Goal: Task Accomplishment & Management: Complete application form

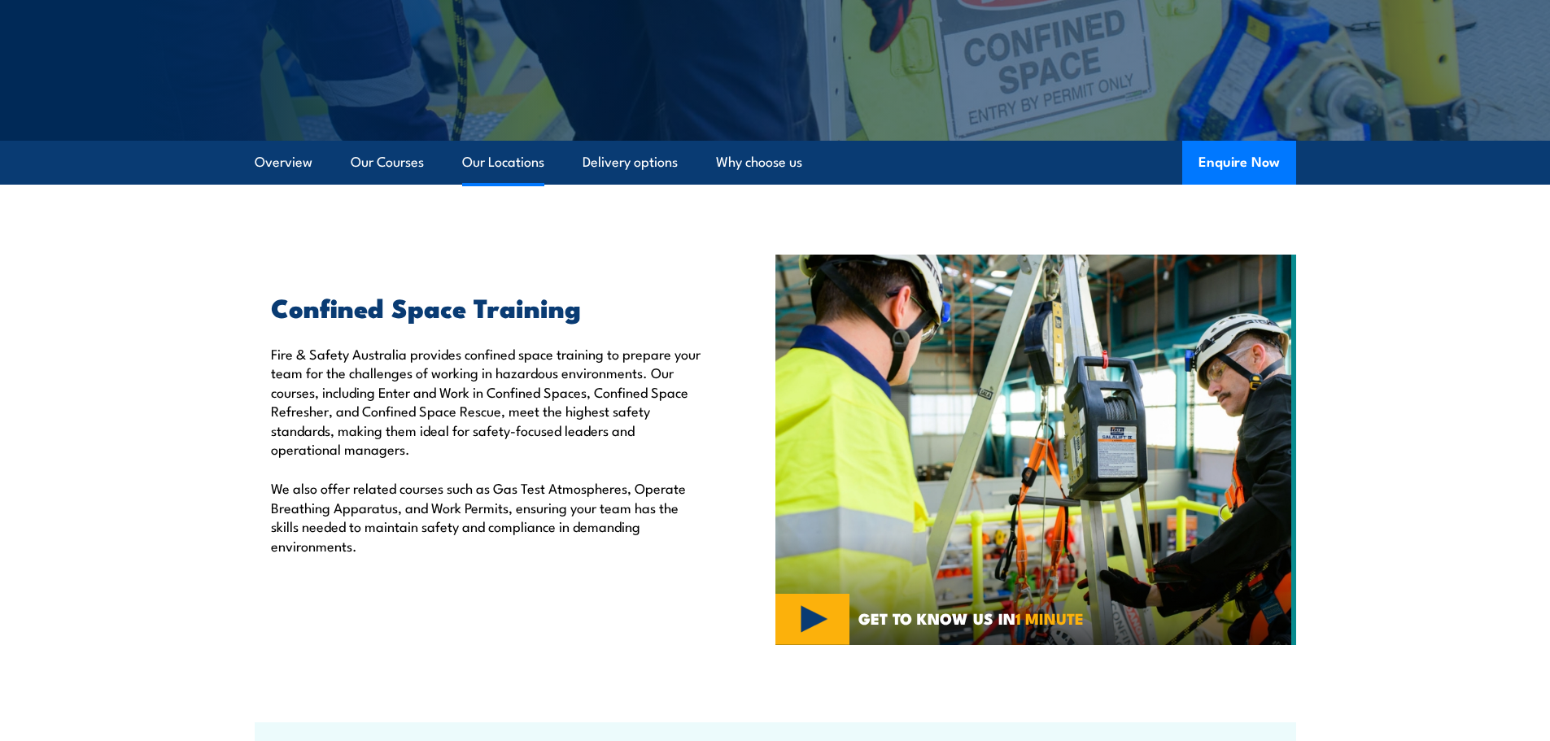
click at [500, 152] on link "Our Locations" at bounding box center [503, 162] width 82 height 43
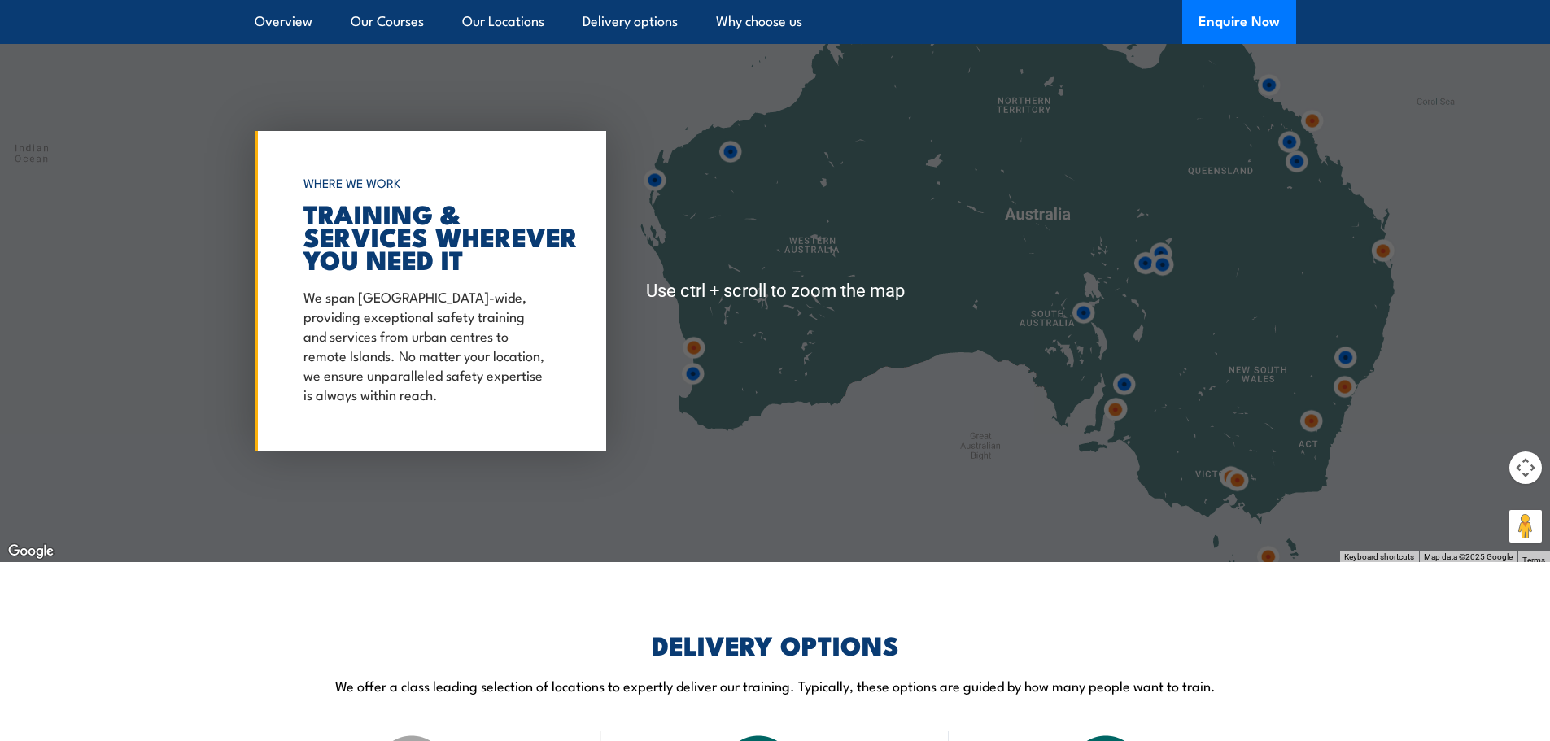
scroll to position [2355, 0]
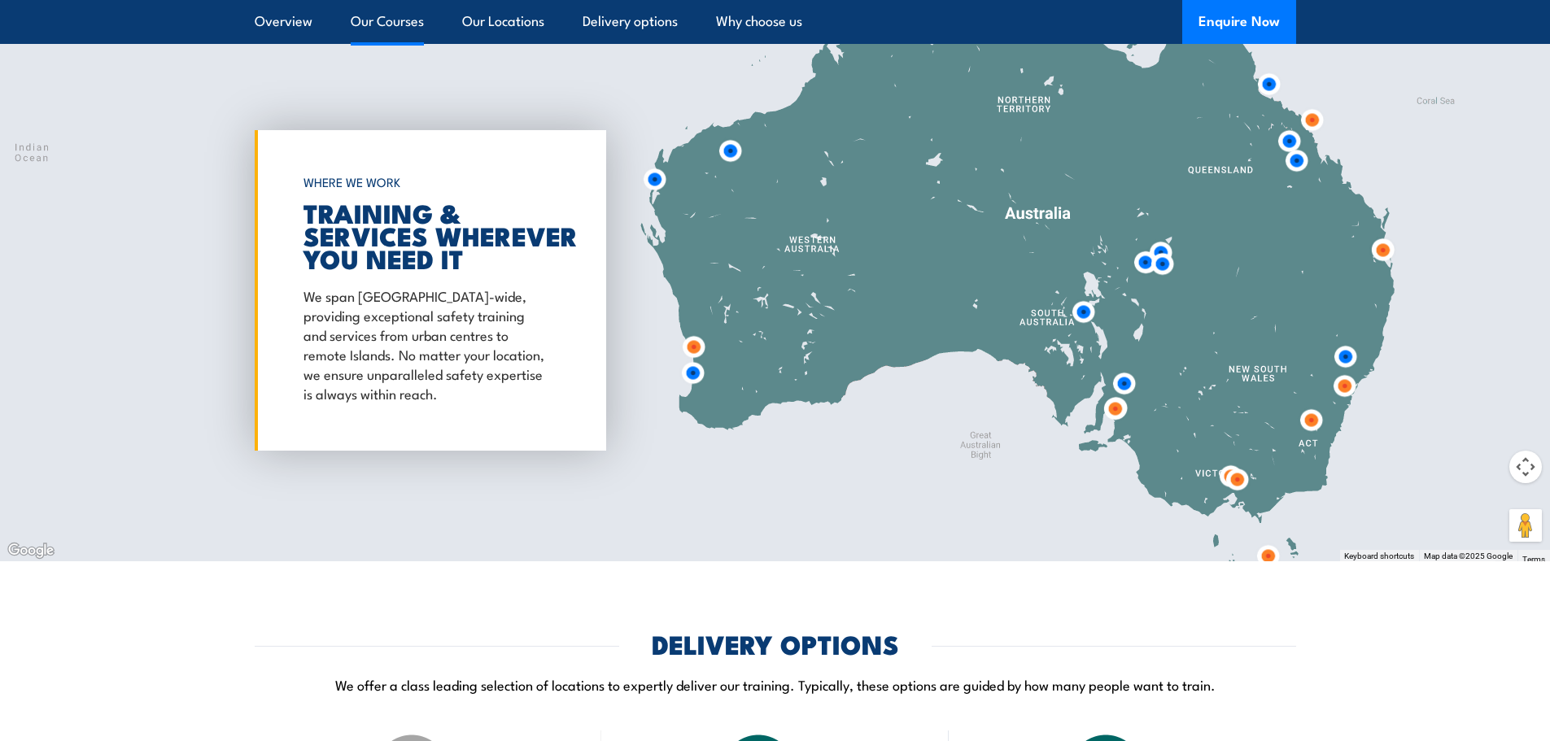
click at [394, 13] on link "Our Courses" at bounding box center [387, 21] width 73 height 43
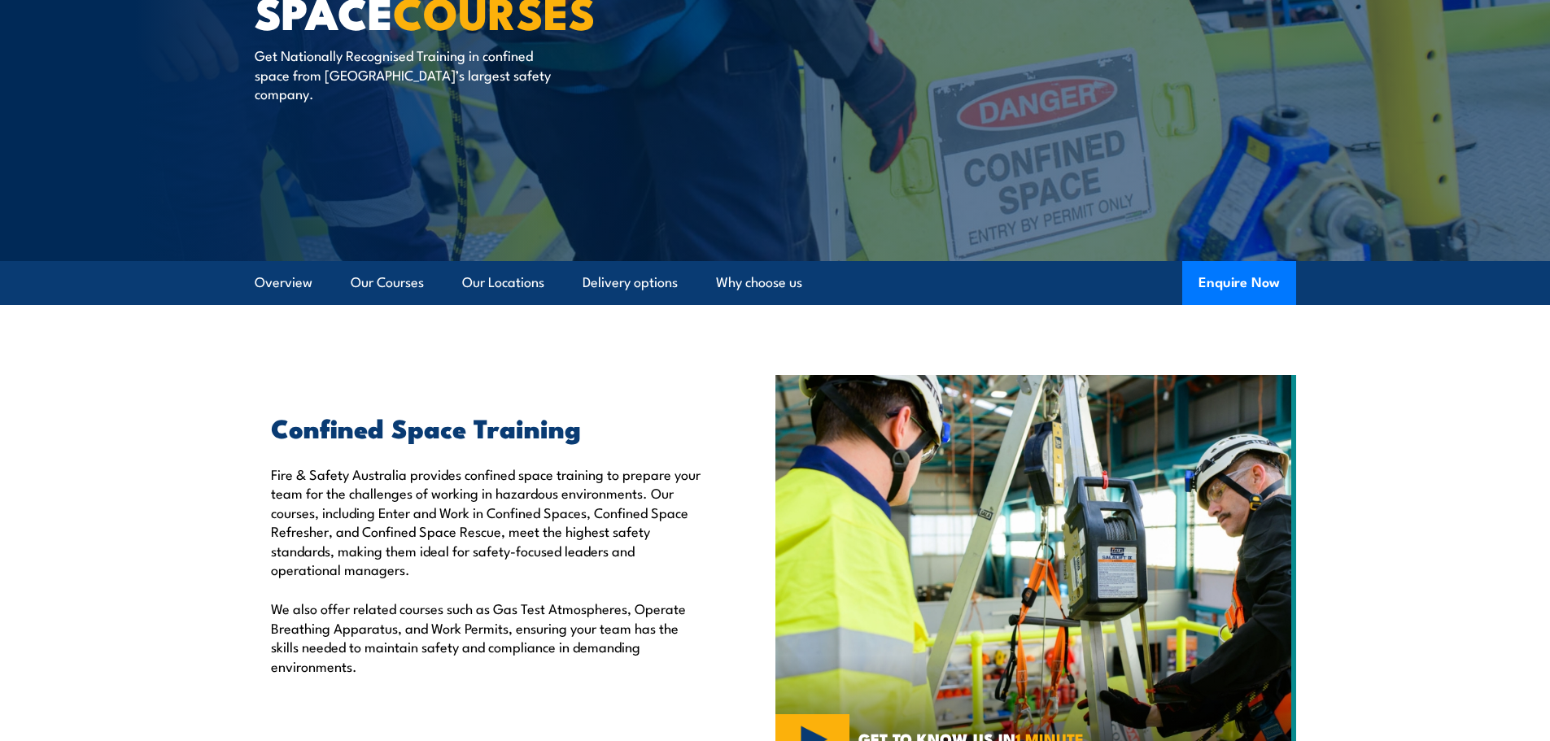
scroll to position [177, 0]
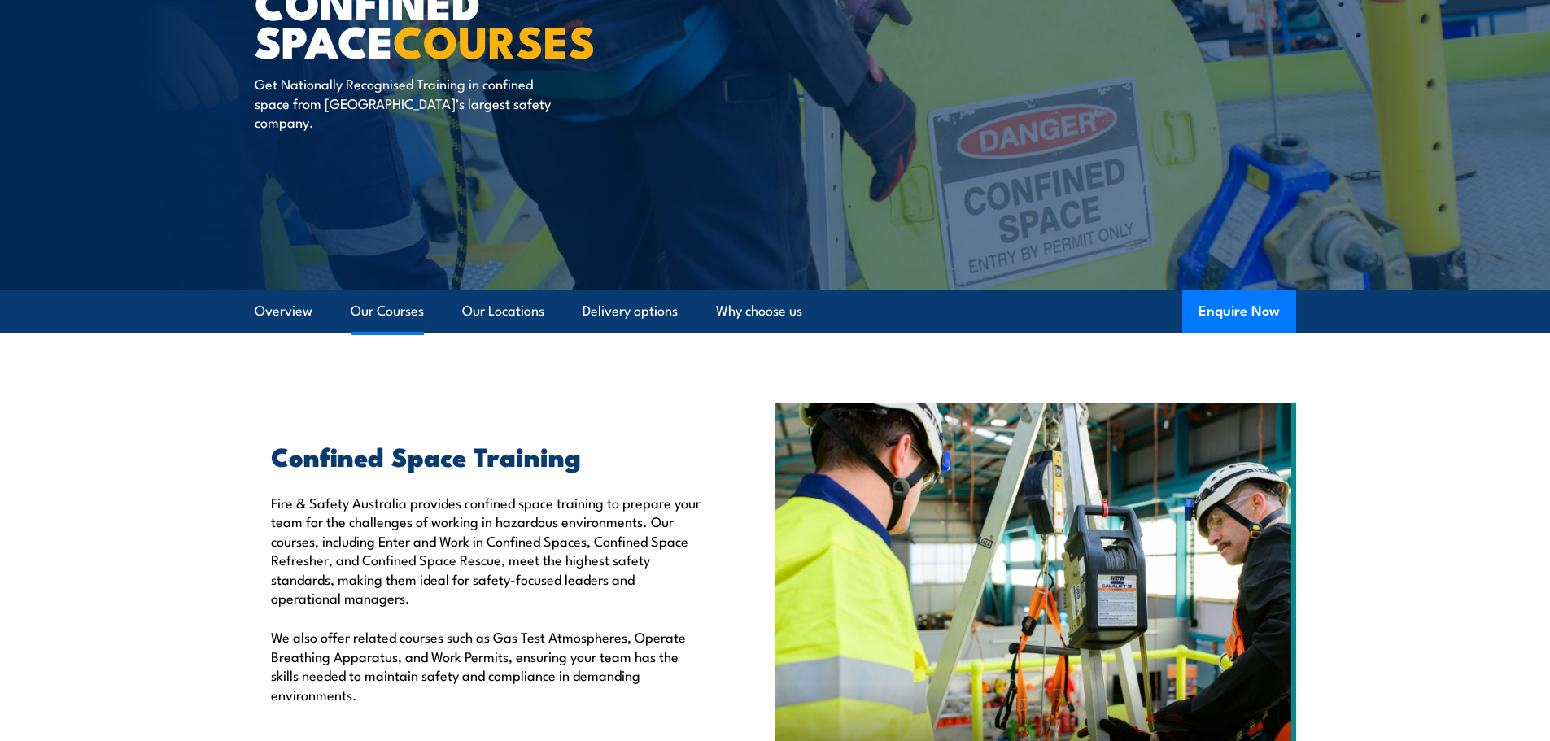
click at [392, 312] on link "Our Courses" at bounding box center [387, 311] width 73 height 43
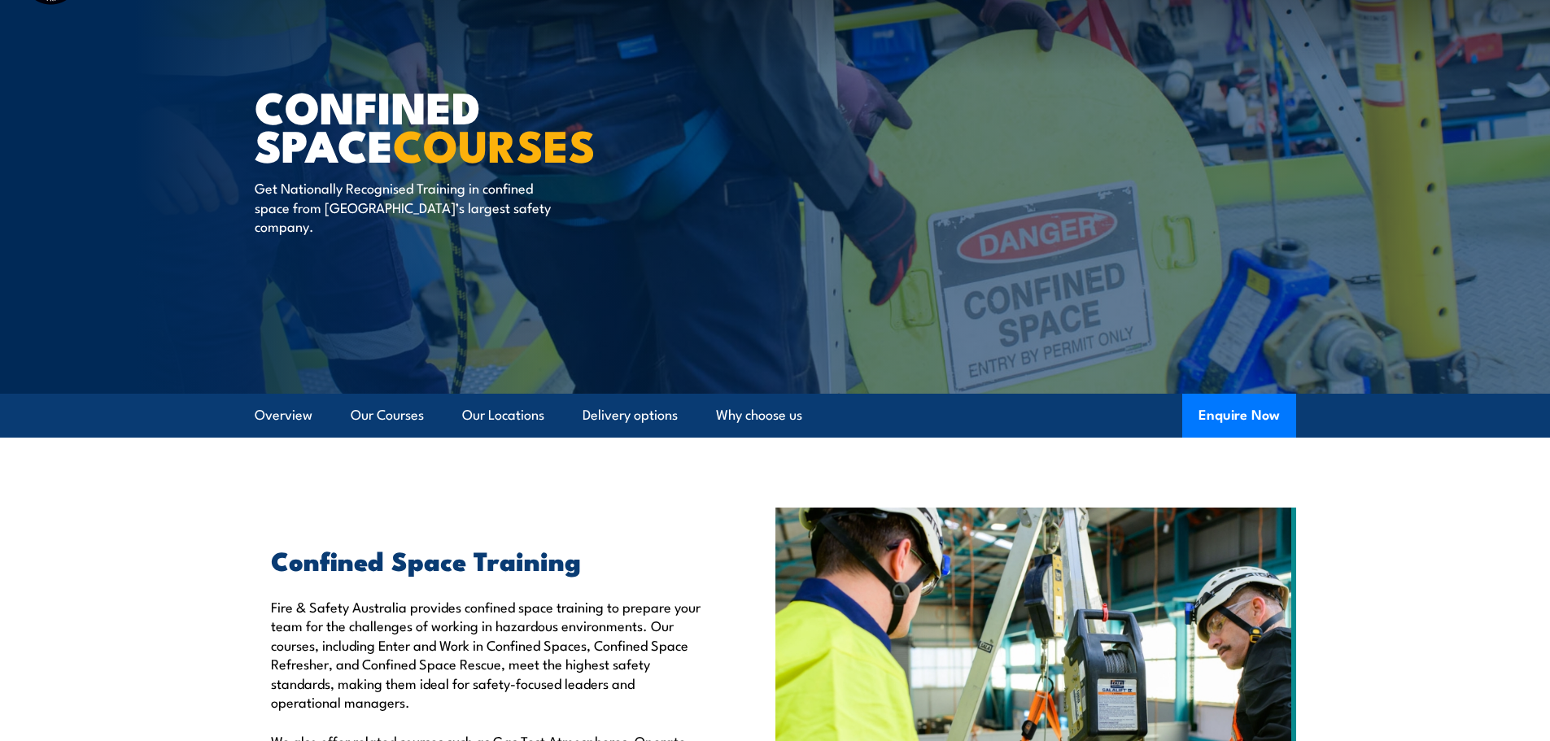
scroll to position [0, 0]
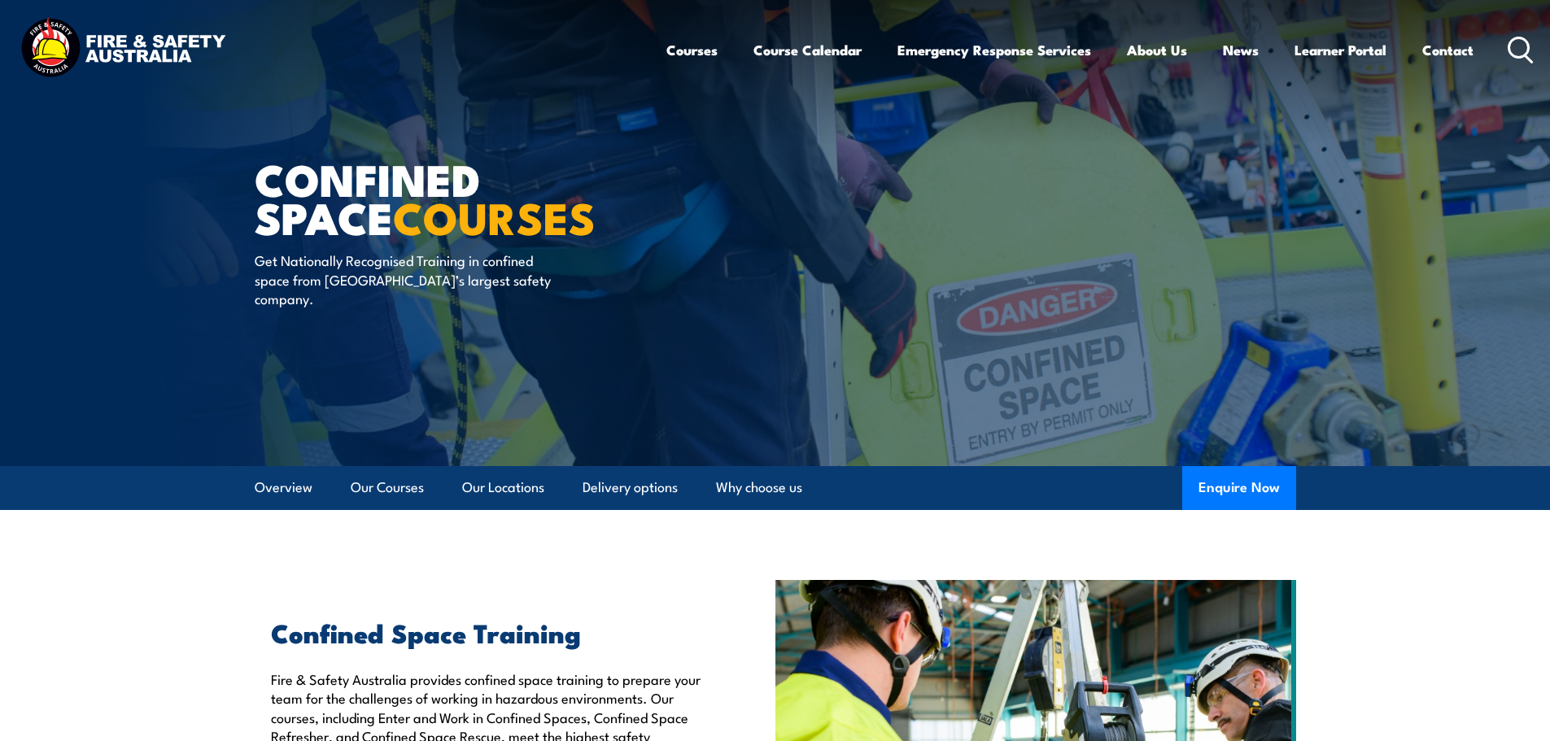
click at [1518, 49] on icon at bounding box center [1521, 50] width 26 height 27
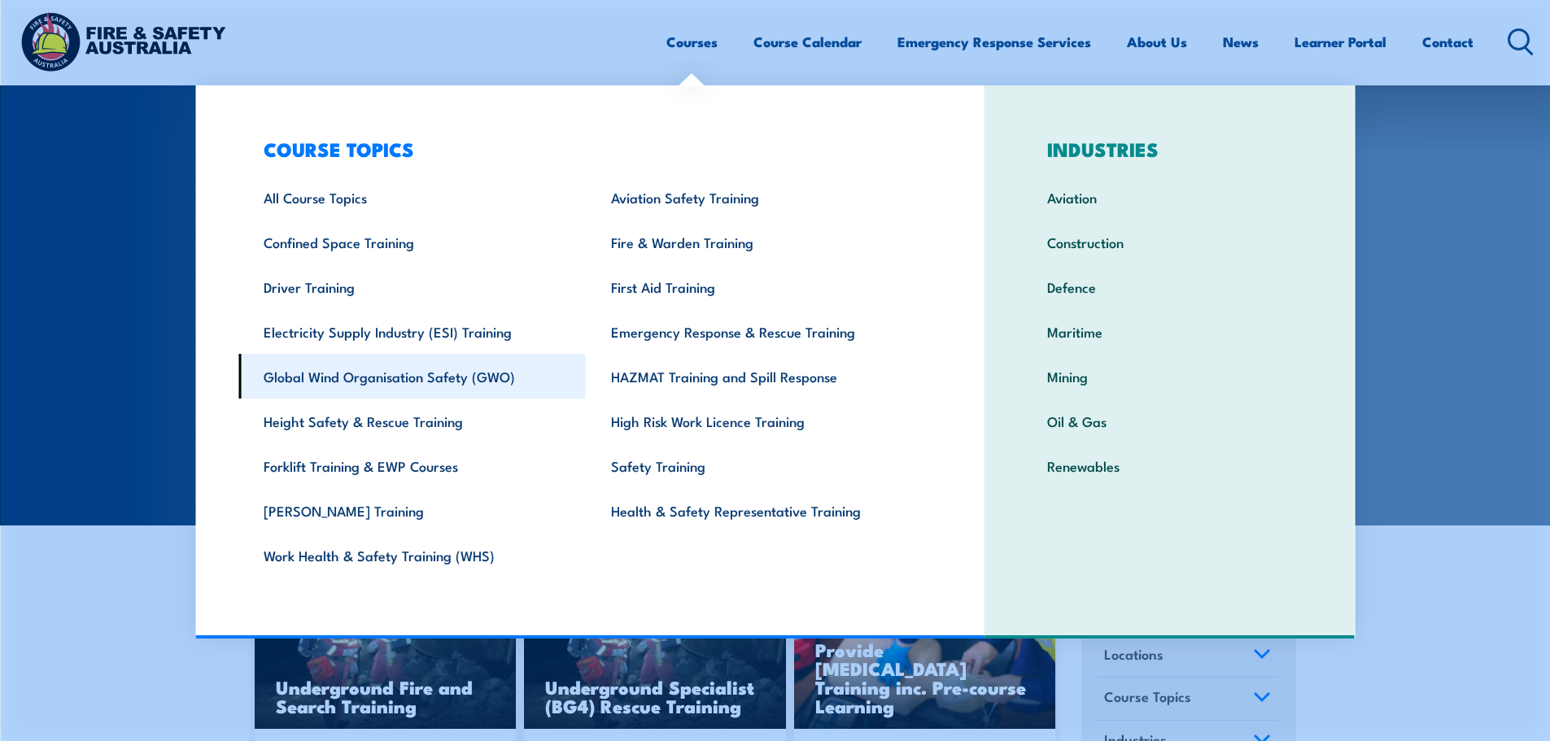
scroll to position [81, 0]
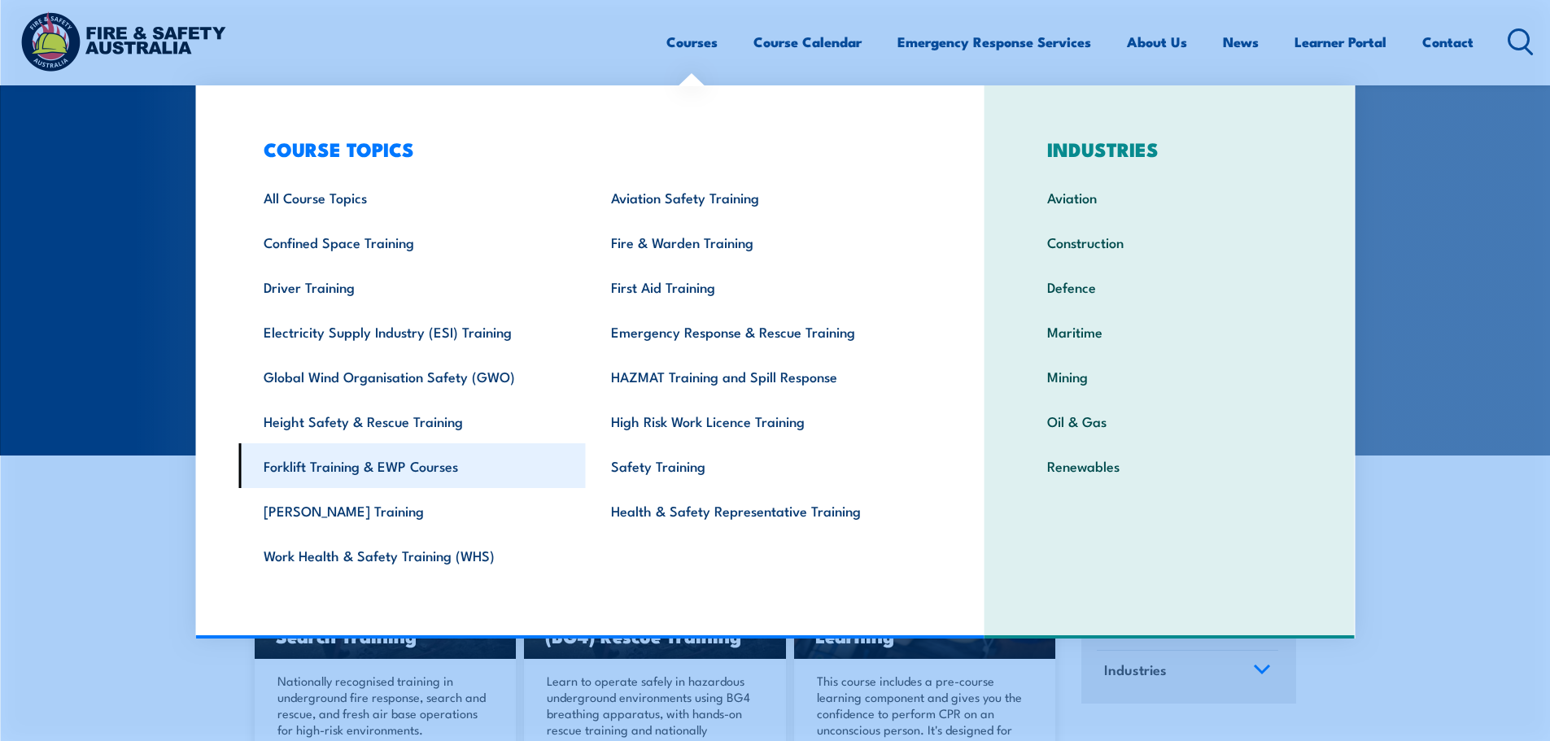
click at [399, 469] on link "Forklift Training & EWP Courses" at bounding box center [411, 465] width 347 height 45
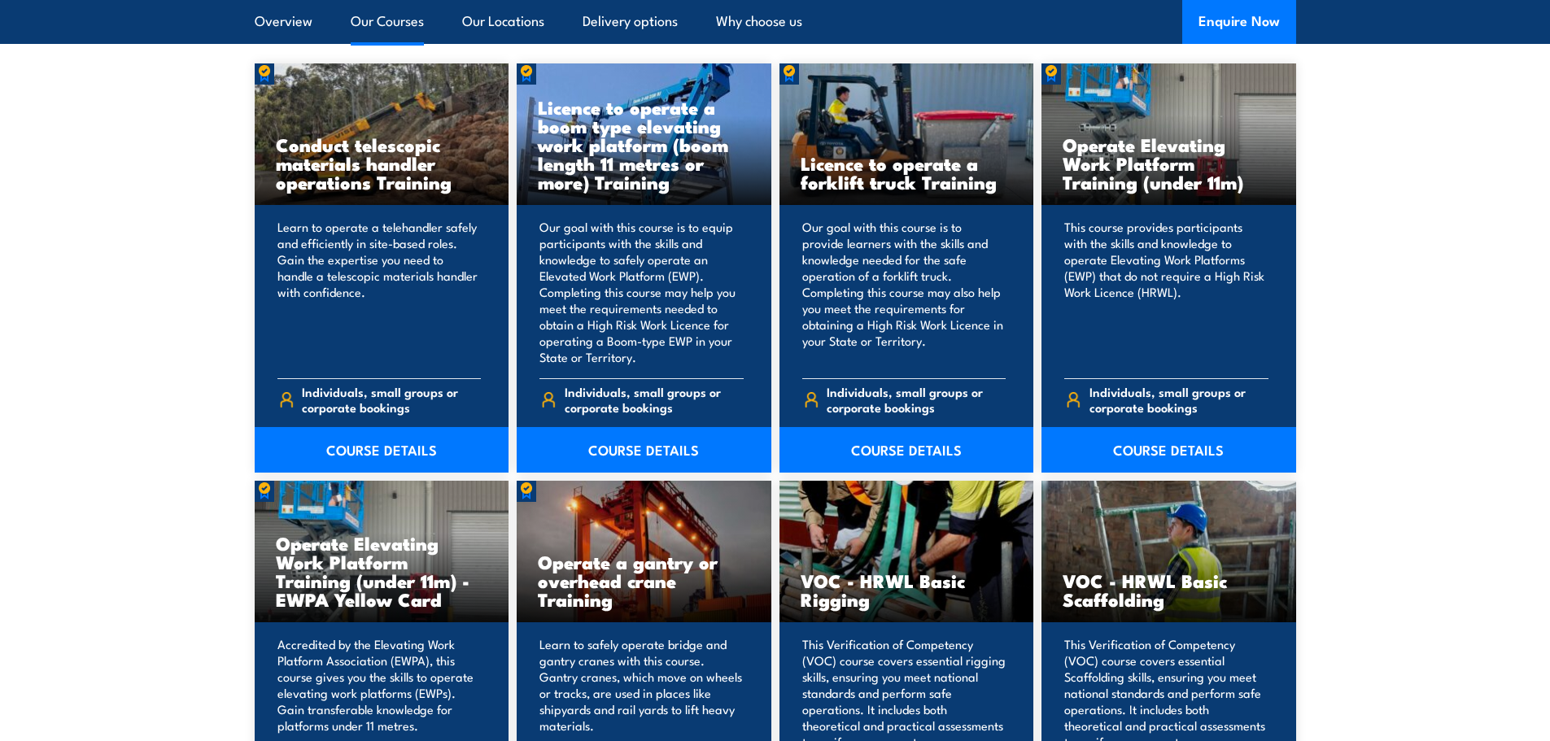
scroll to position [1220, 0]
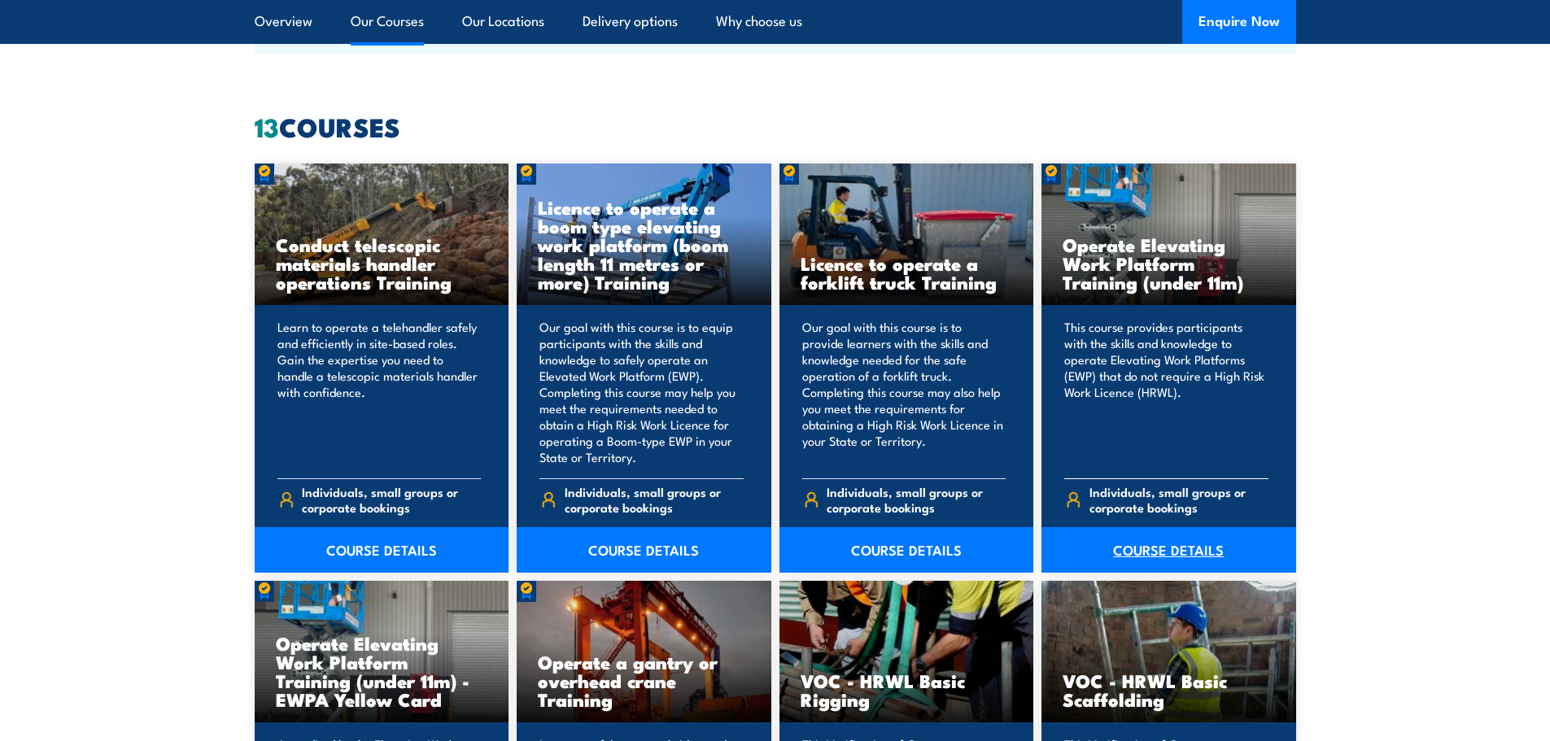
click at [1165, 549] on link "COURSE DETAILS" at bounding box center [1168, 550] width 255 height 46
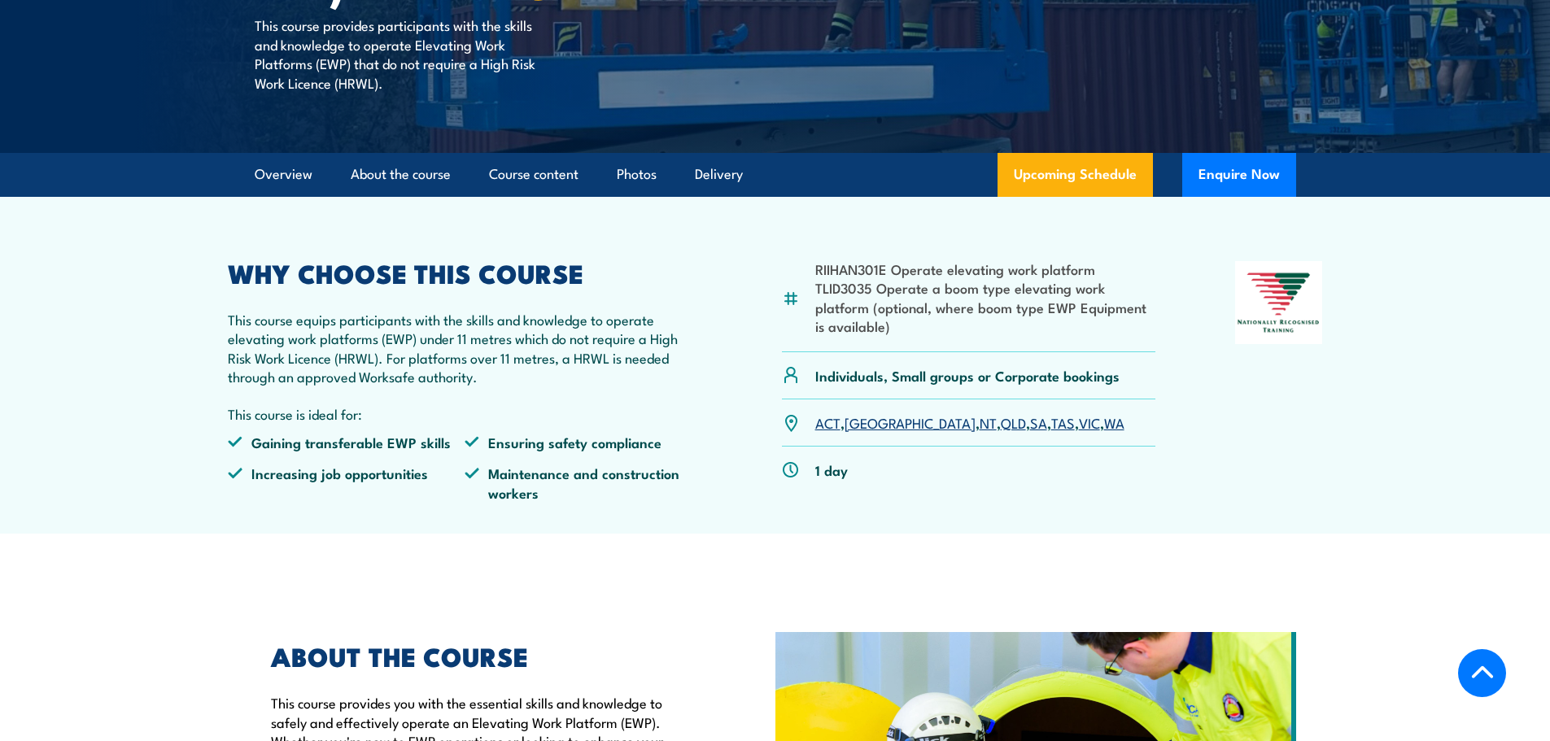
scroll to position [407, 0]
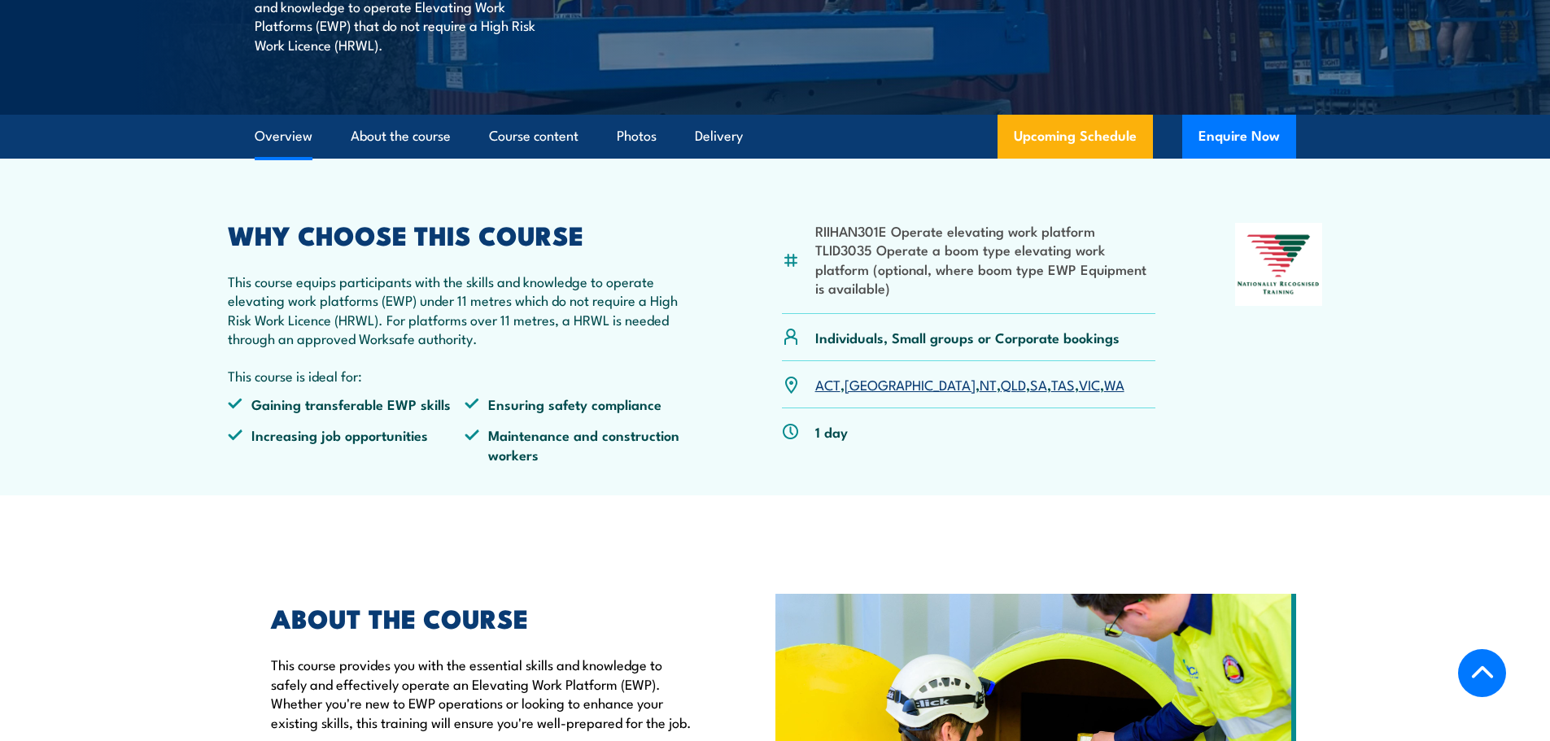
click at [1051, 385] on link "TAS" at bounding box center [1063, 384] width 24 height 20
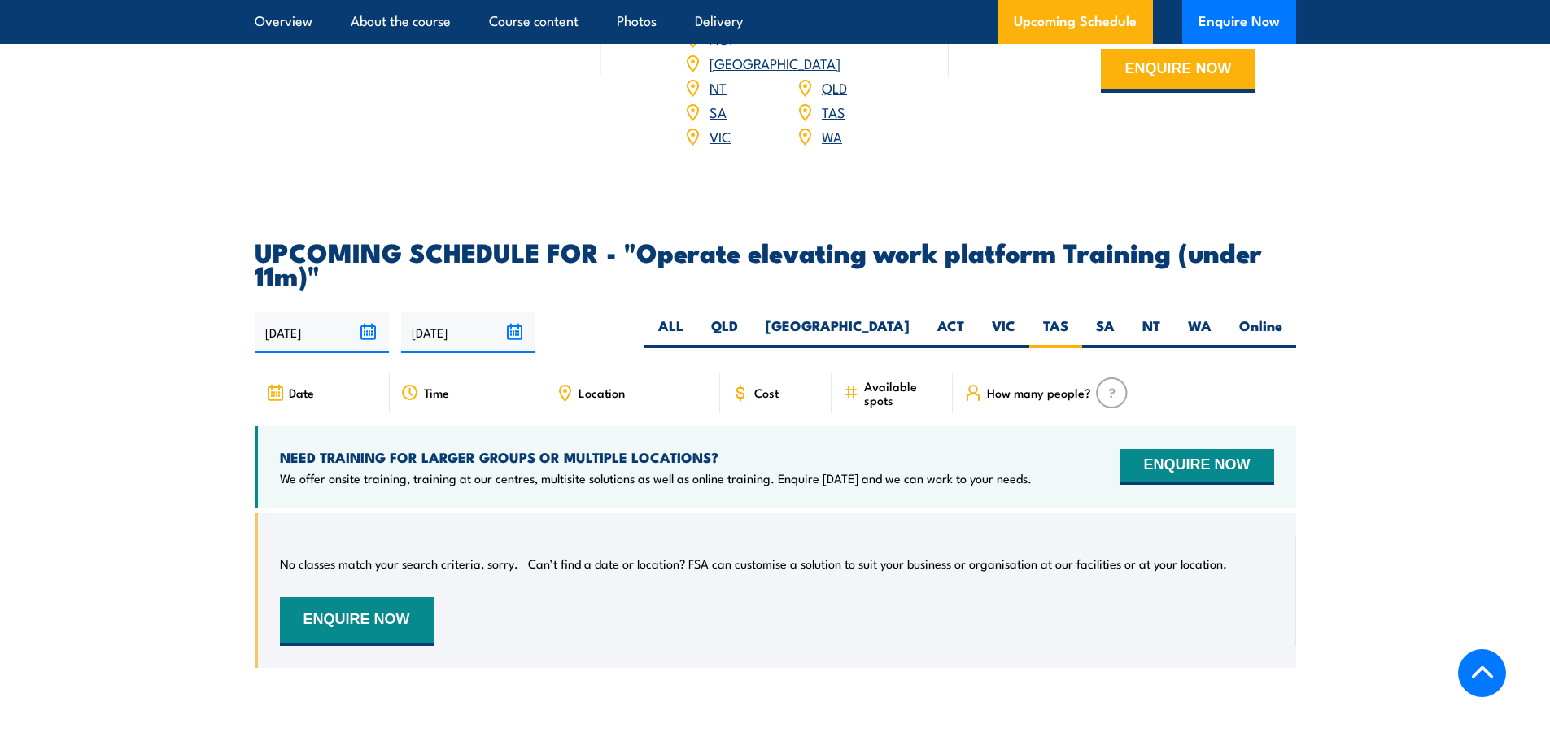
scroll to position [2286, 0]
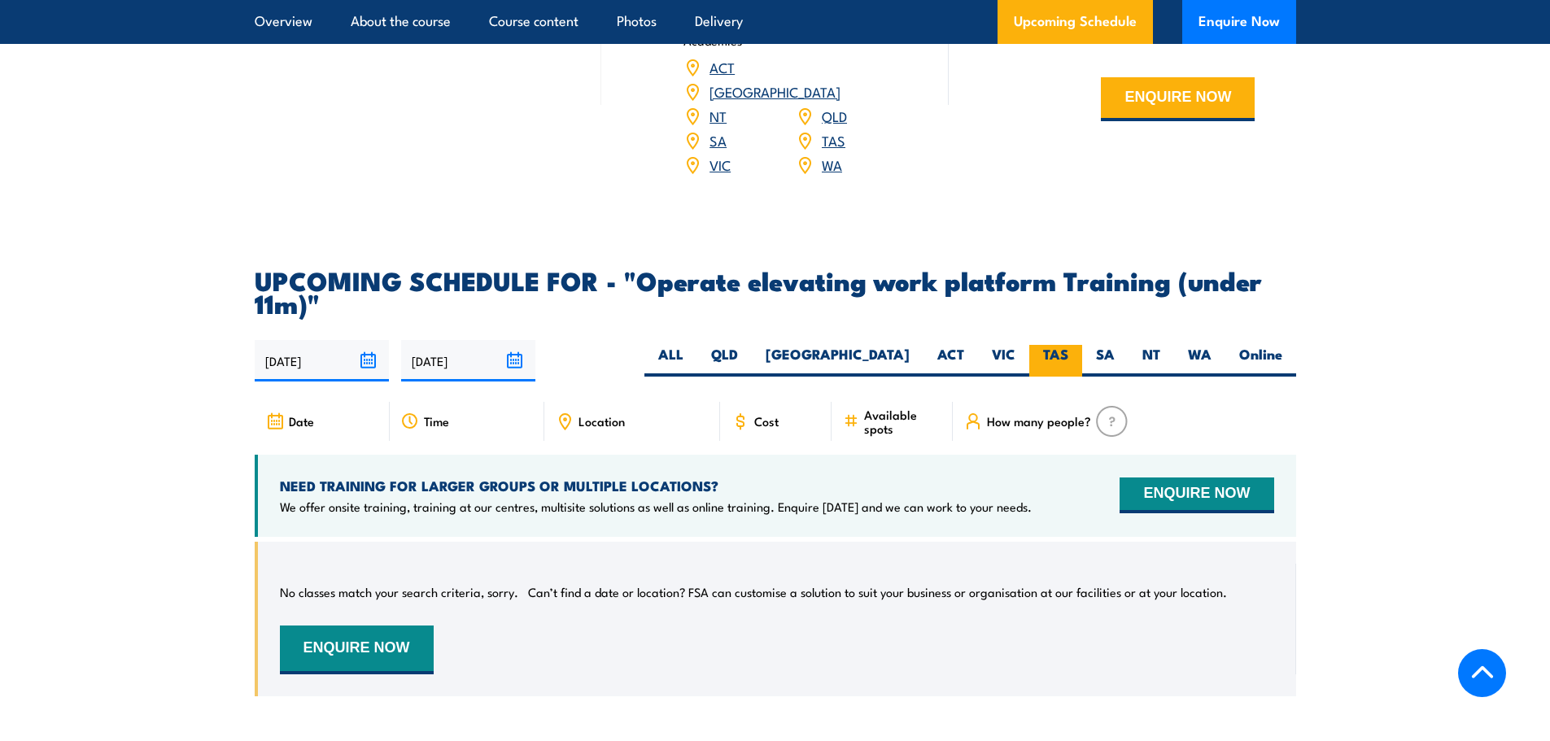
click at [1053, 345] on label "TAS" at bounding box center [1055, 361] width 53 height 32
click at [1068, 345] on input "TAS" at bounding box center [1073, 350] width 11 height 11
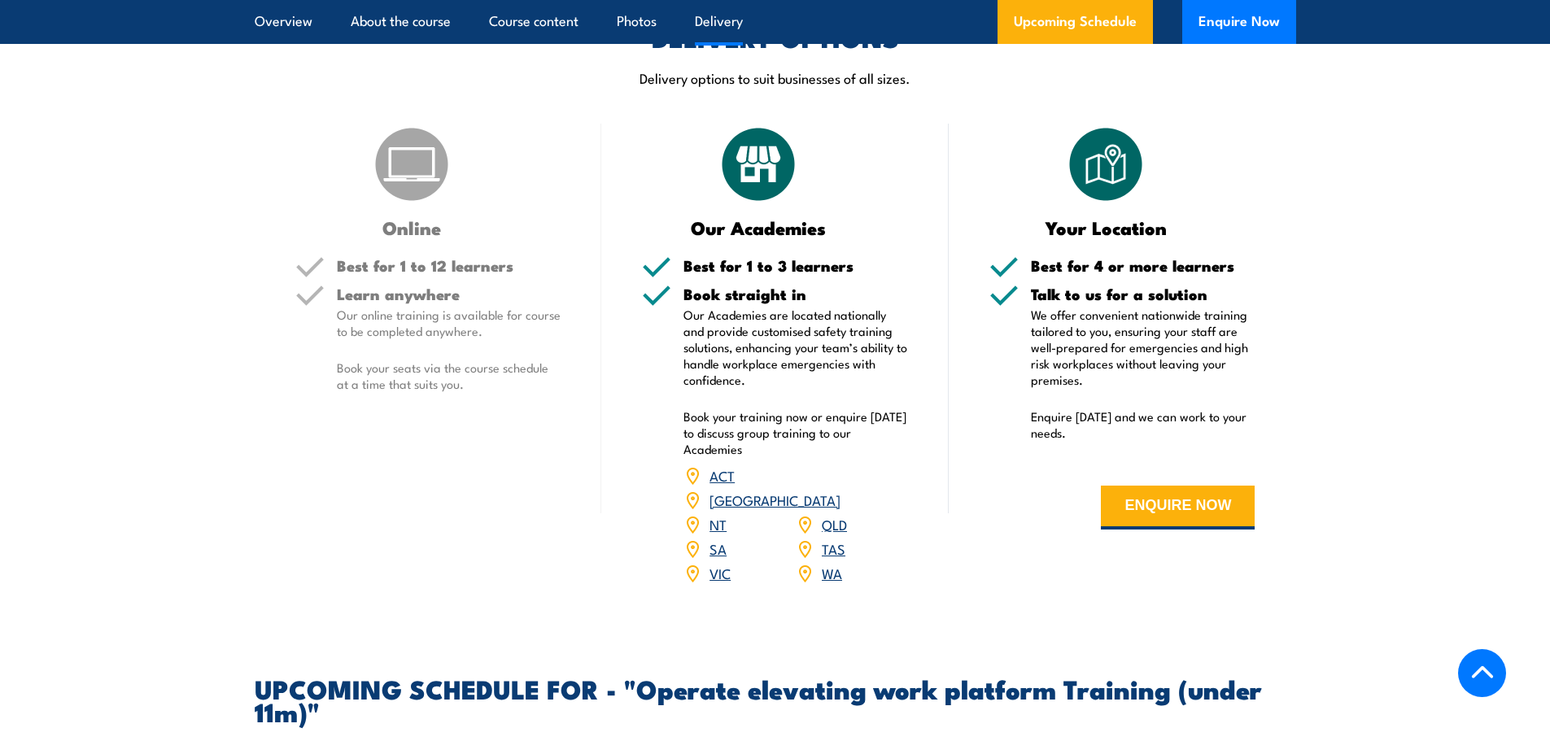
scroll to position [1879, 0]
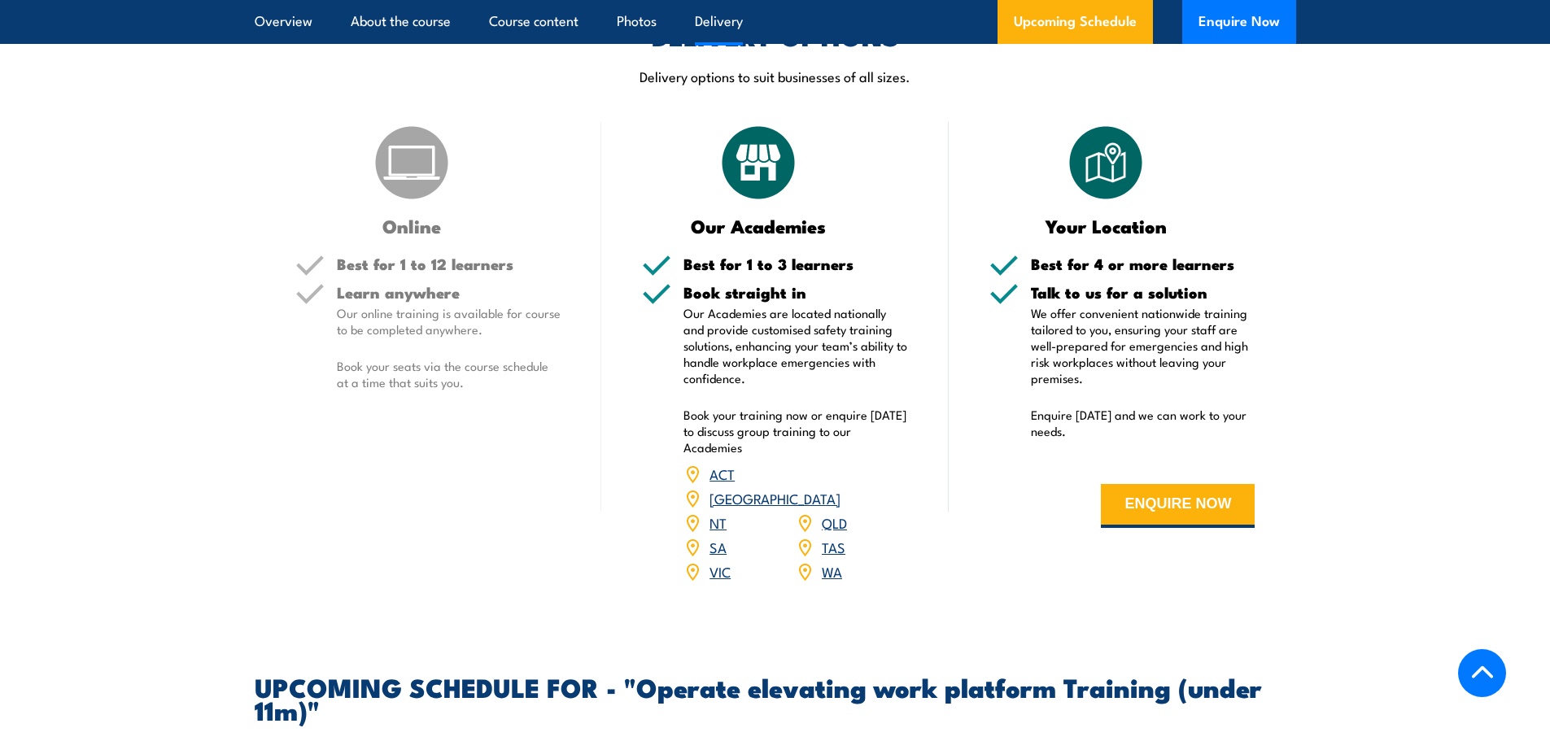
click at [836, 537] on link "TAS" at bounding box center [834, 547] width 24 height 20
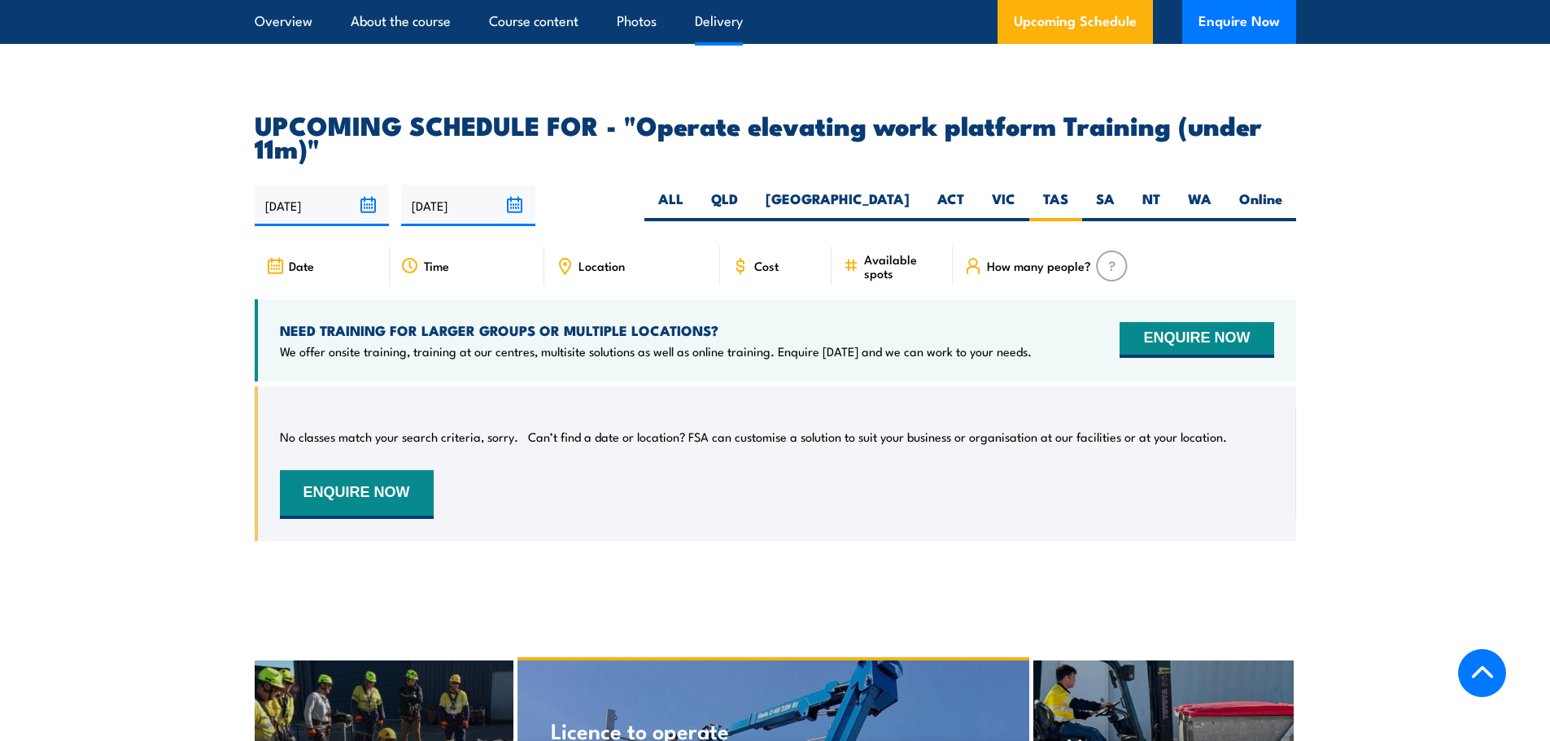
scroll to position [2530, 0]
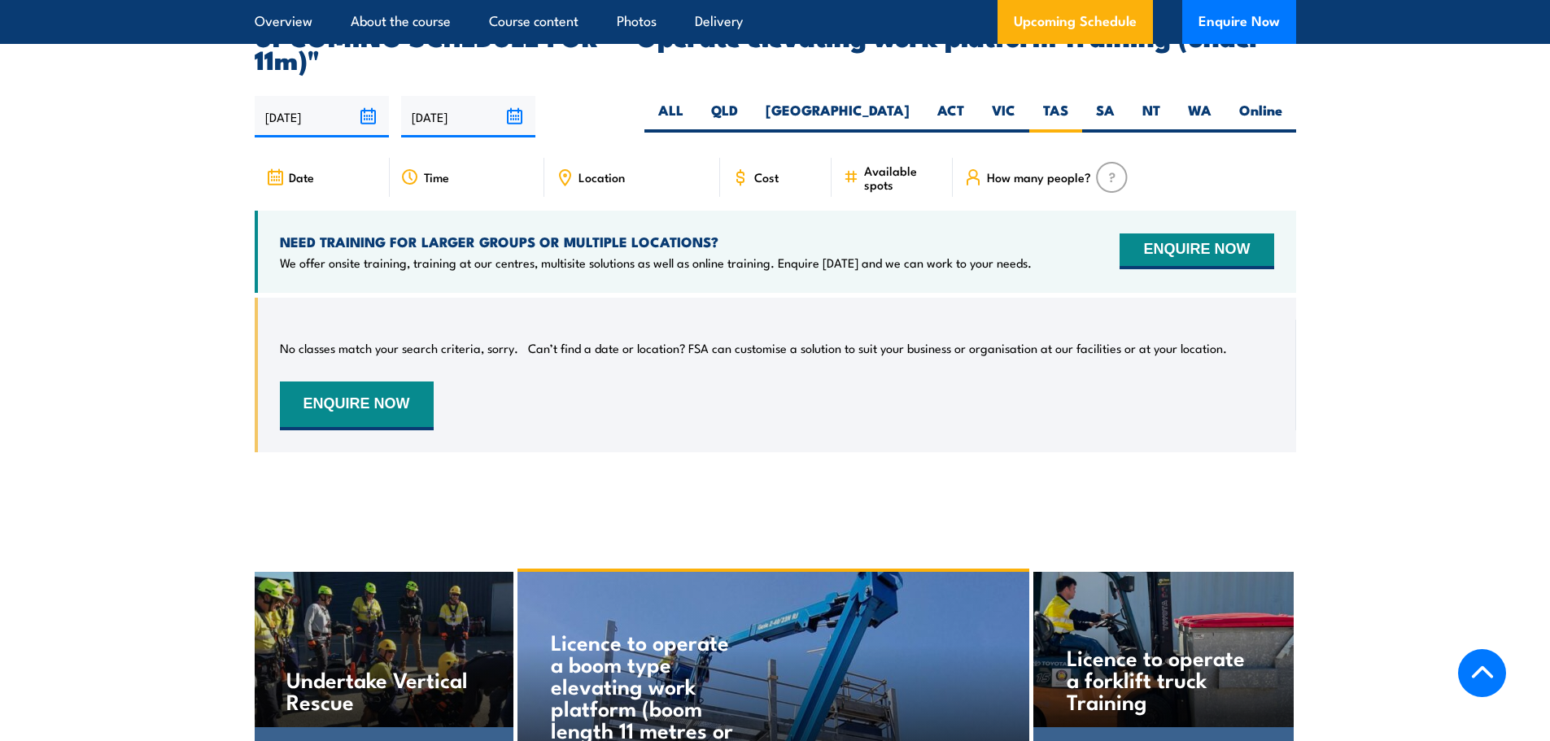
click at [608, 249] on div "NEED TRAINING FOR LARGER GROUPS OR MULTIPLE LOCATIONS? We offer onsite training…" at bounding box center [775, 252] width 1041 height 82
click at [577, 366] on div "No classes match your search criteria, sorry. Can’t find a date or location? FS…" at bounding box center [777, 375] width 994 height 111
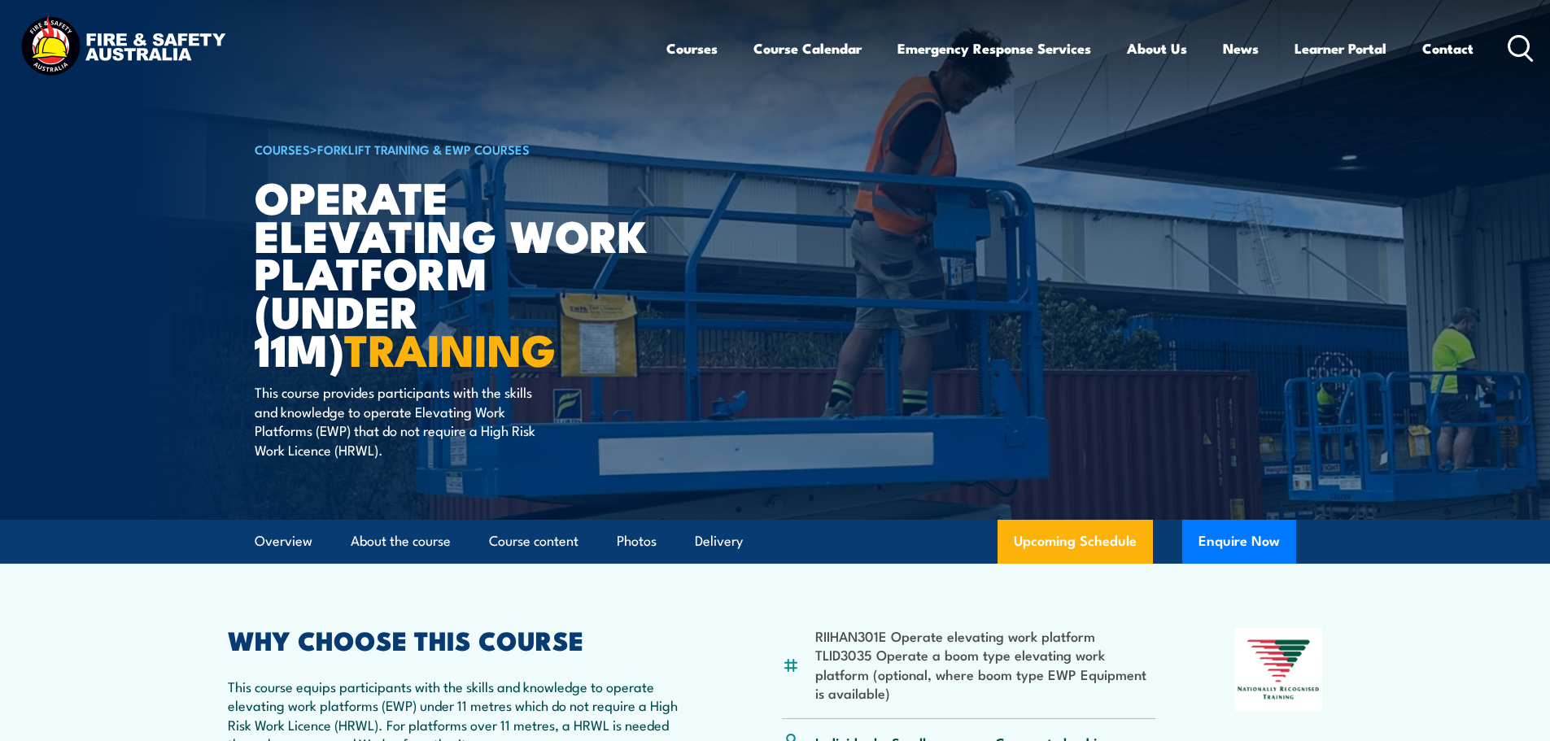
scroll to position [0, 0]
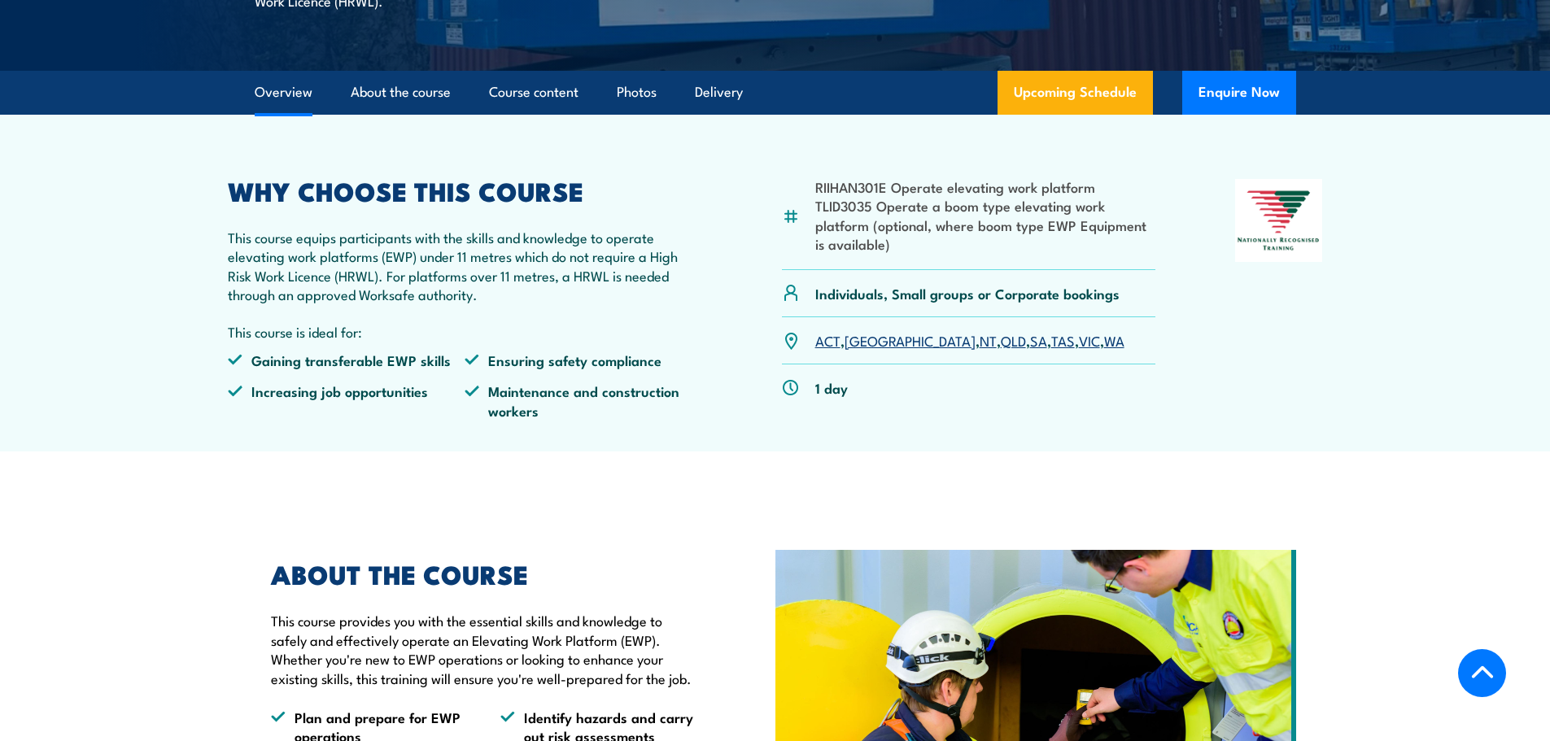
scroll to position [488, 0]
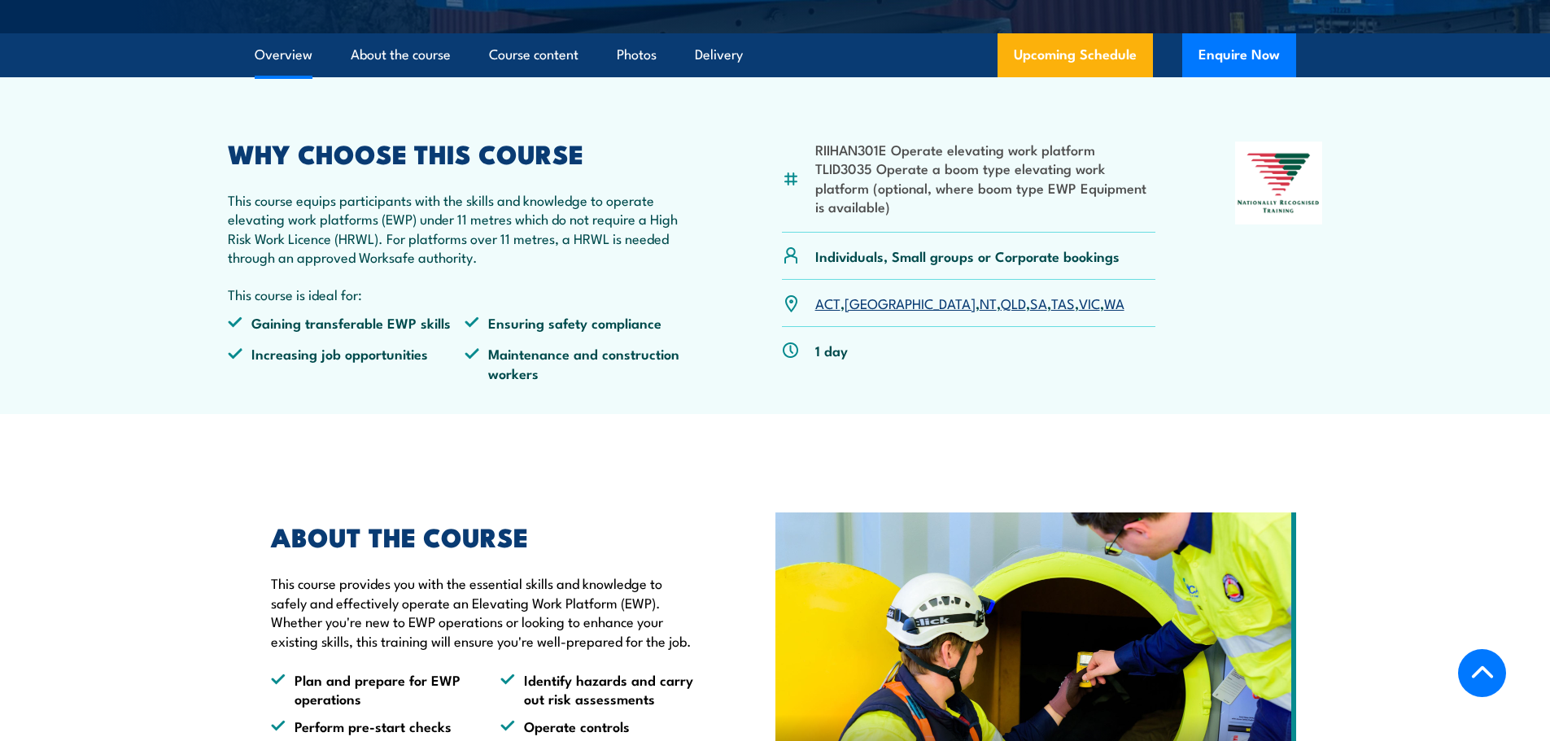
click at [1051, 302] on link "TAS" at bounding box center [1063, 303] width 24 height 20
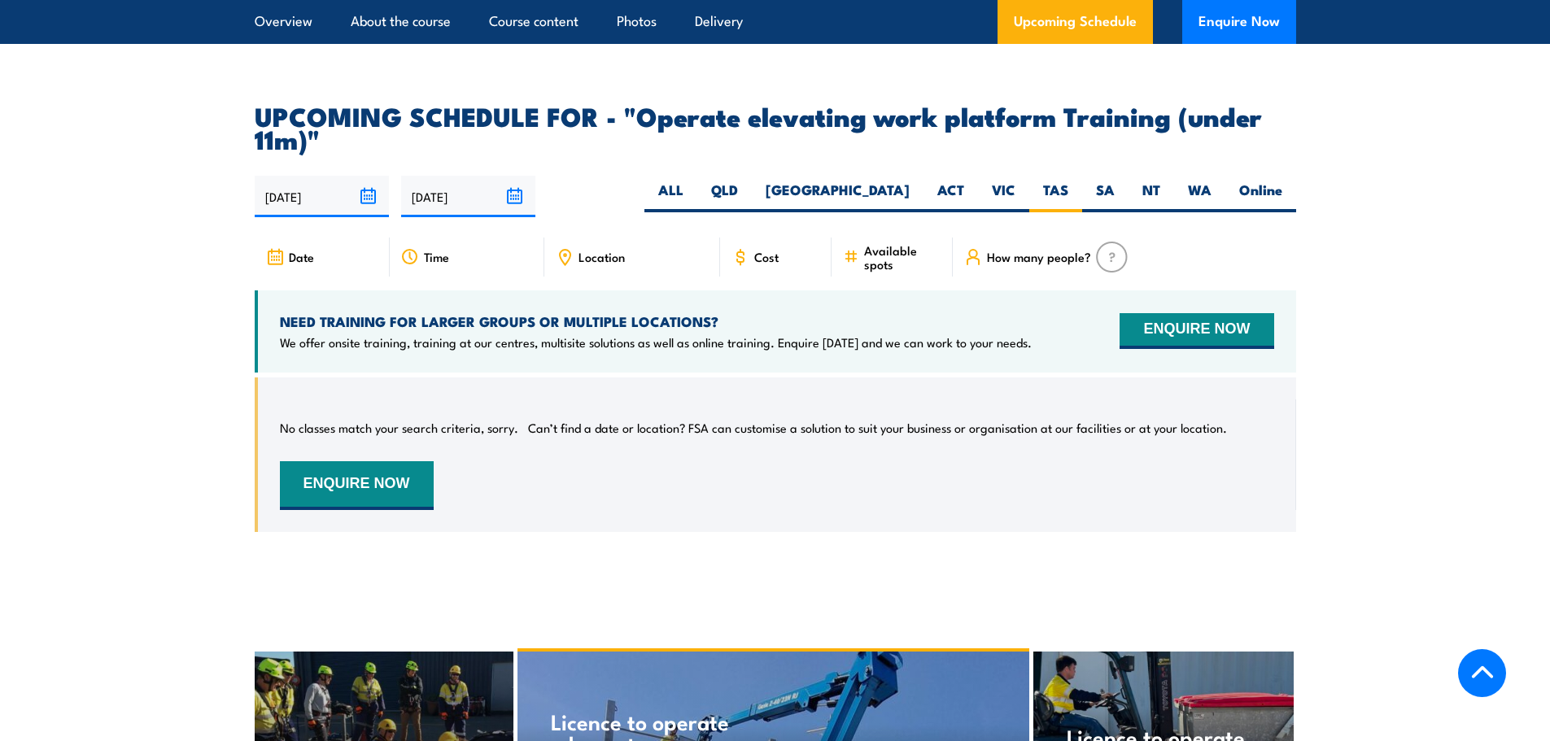
scroll to position [2449, 0]
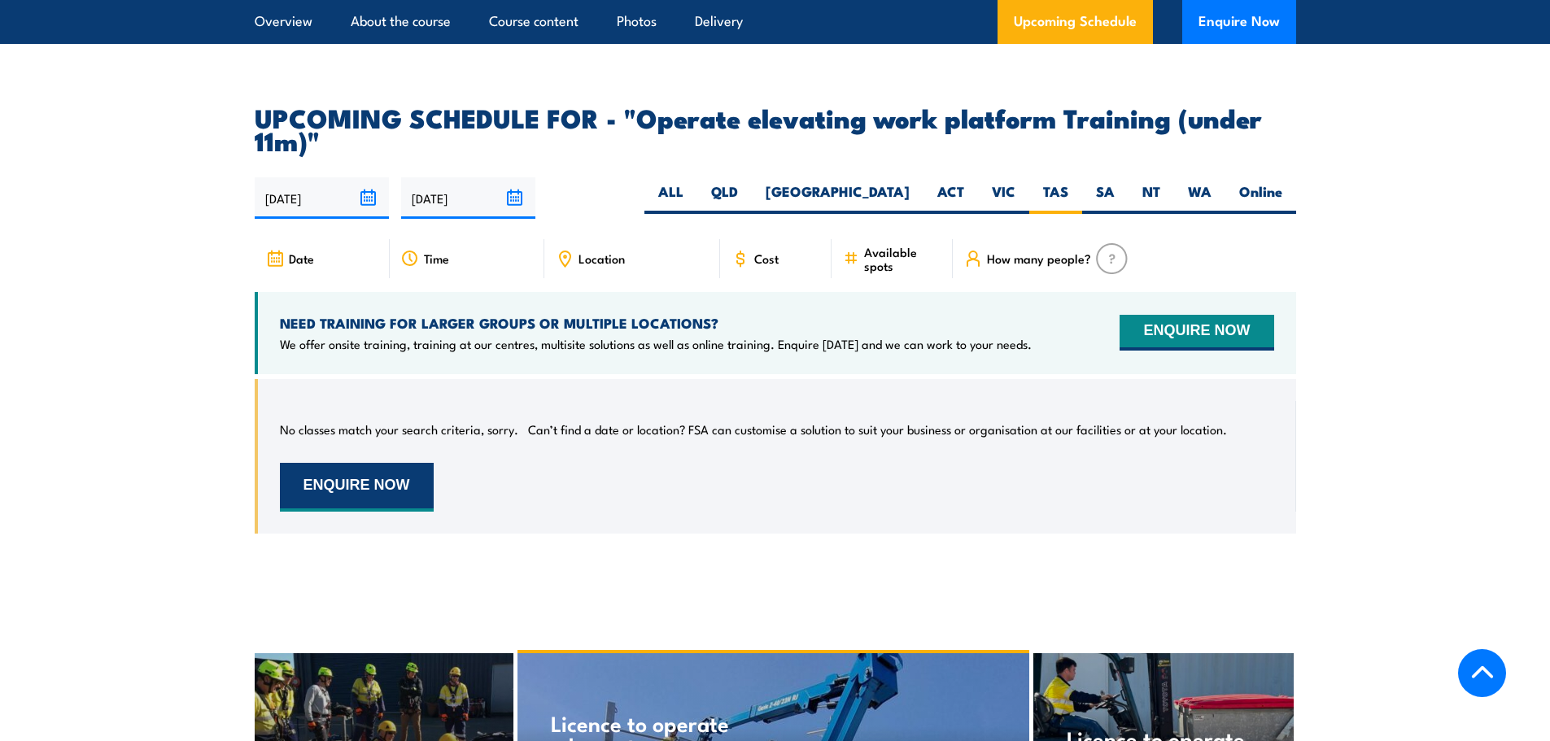
click at [351, 463] on button "ENQUIRE NOW" at bounding box center [357, 487] width 154 height 49
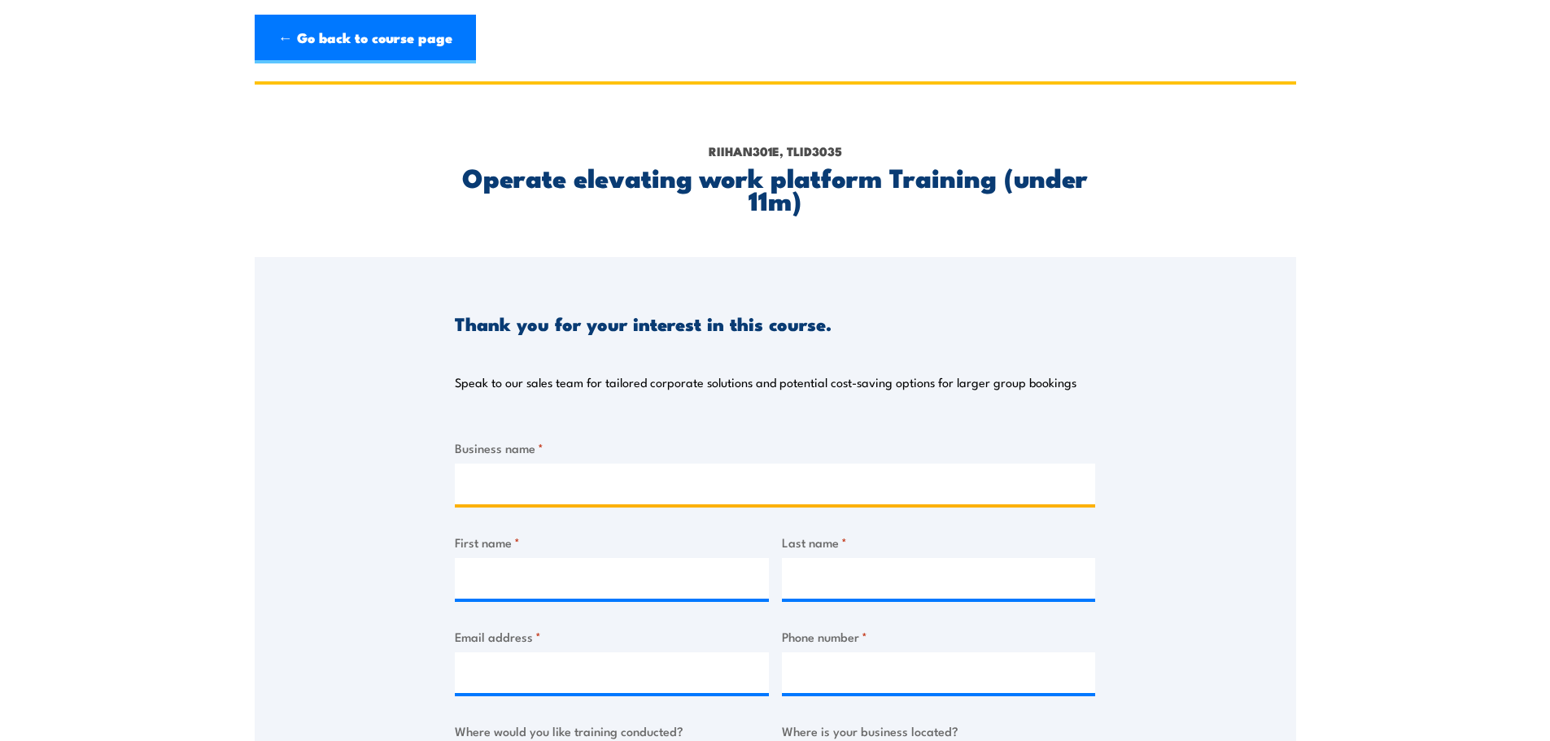
drag, startPoint x: 500, startPoint y: 491, endPoint x: 627, endPoint y: 430, distance: 141.6
click at [500, 492] on input "Business name *" at bounding box center [775, 484] width 640 height 41
type input "SUEZ Water Pty Ltd"
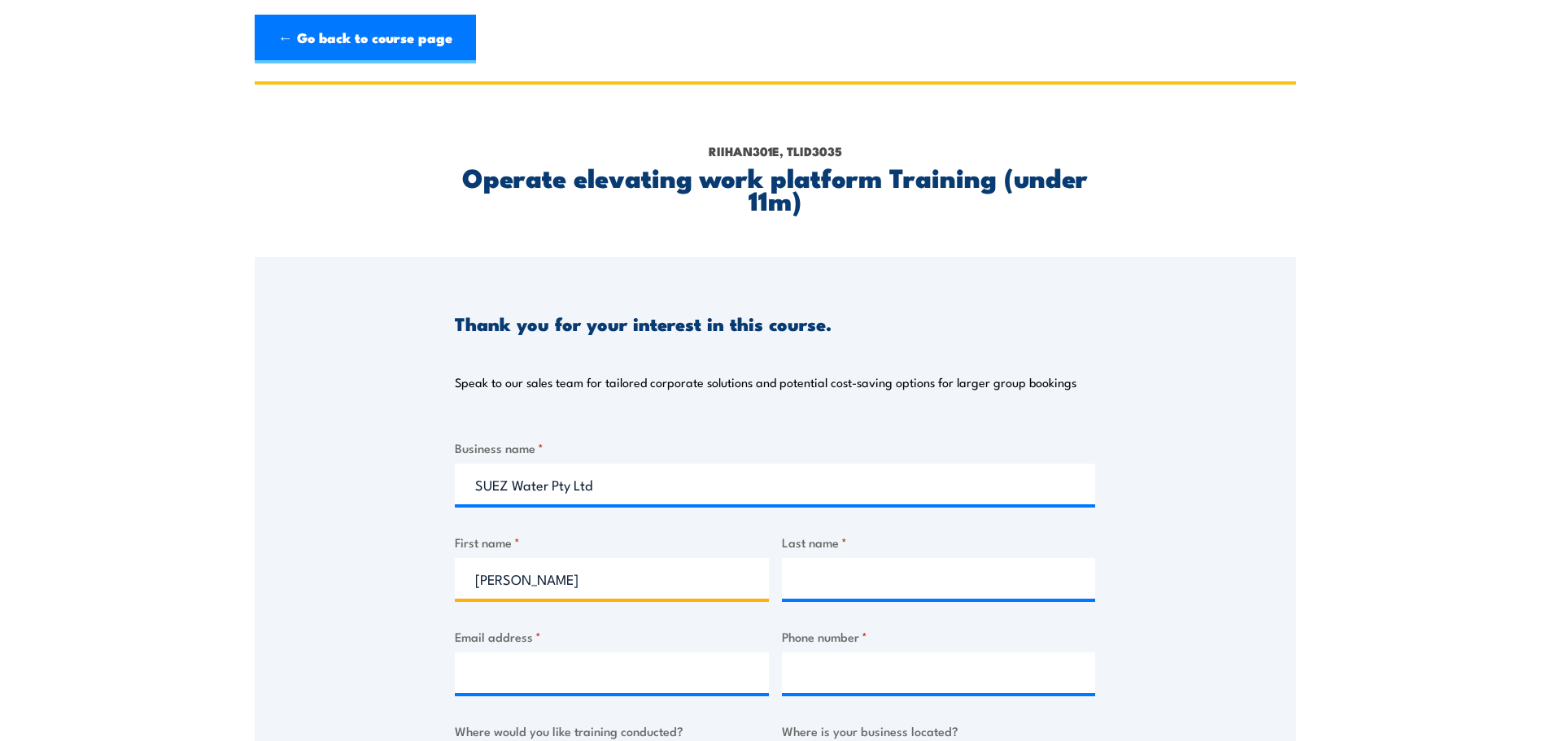
type input "[PERSON_NAME]"
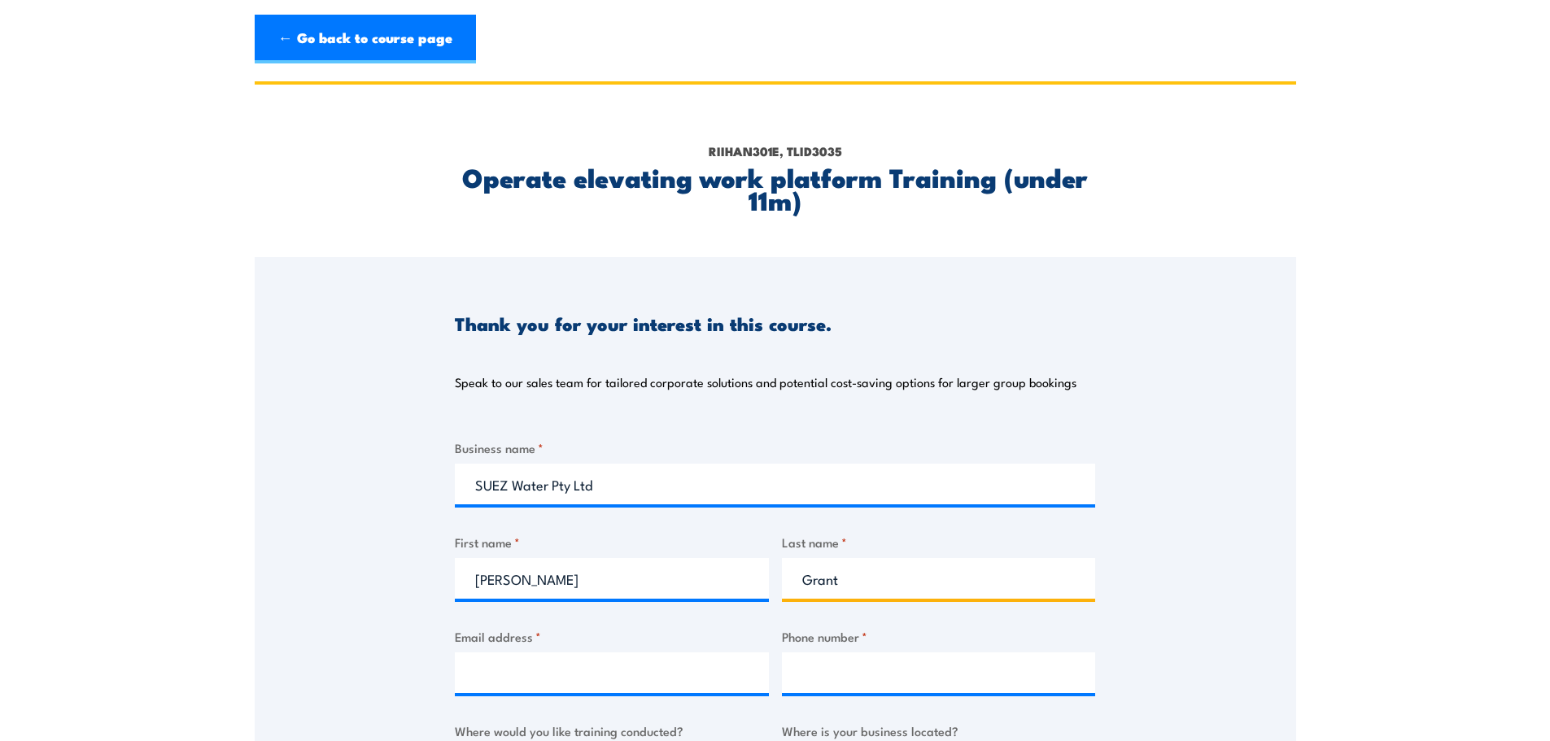
type input "Grant"
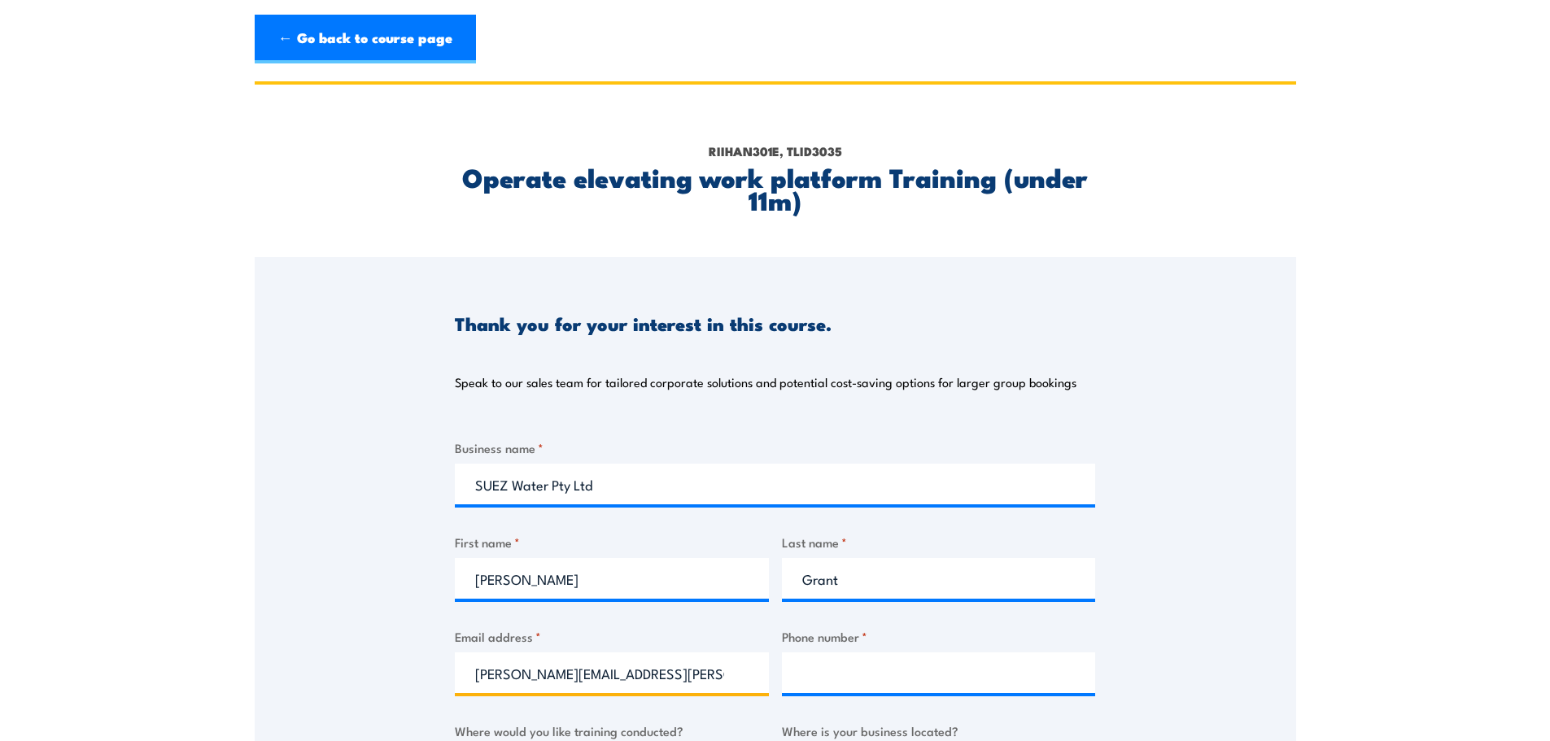
type input "[PERSON_NAME][EMAIL_ADDRESS][PERSON_NAME][DOMAIN_NAME]"
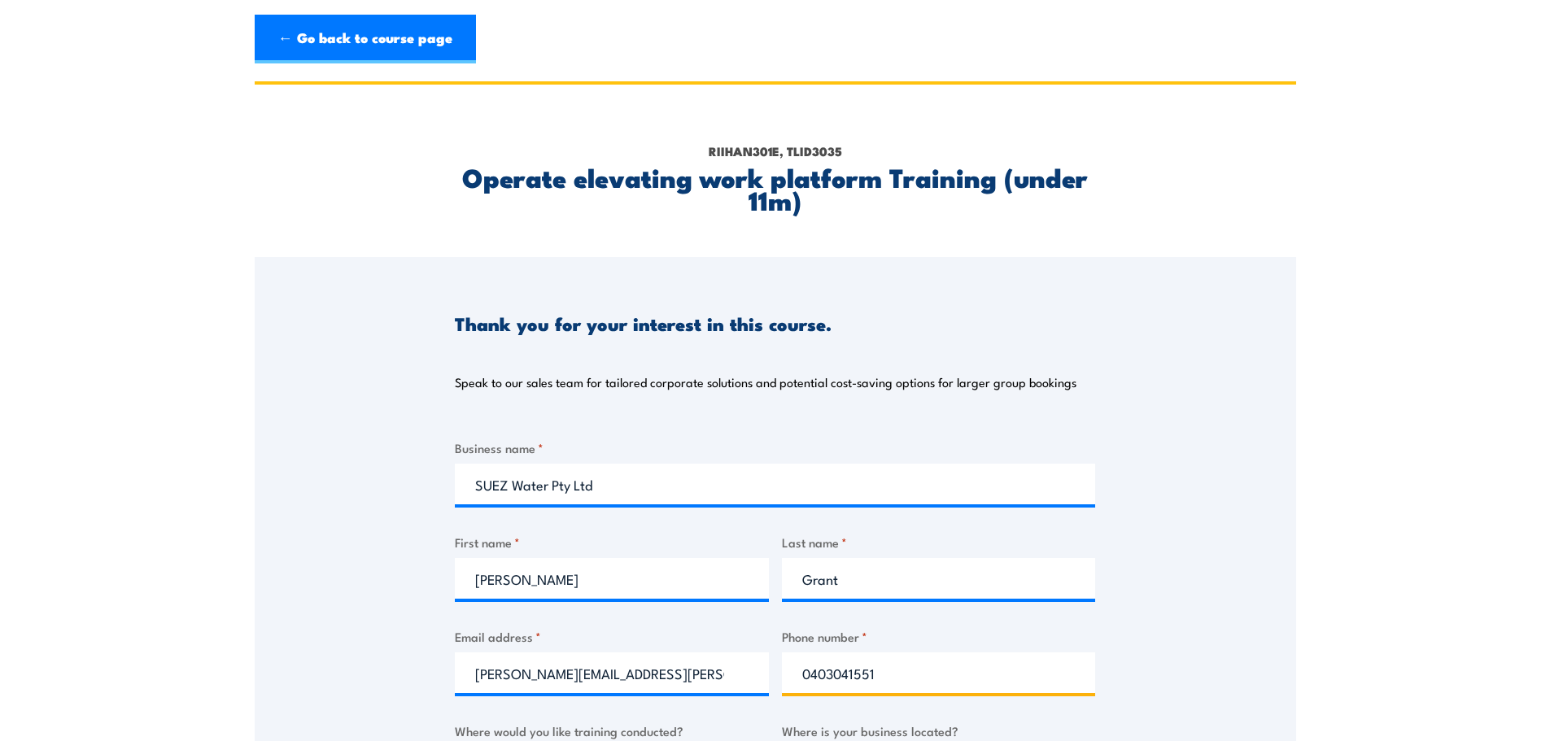
type input "0403041551"
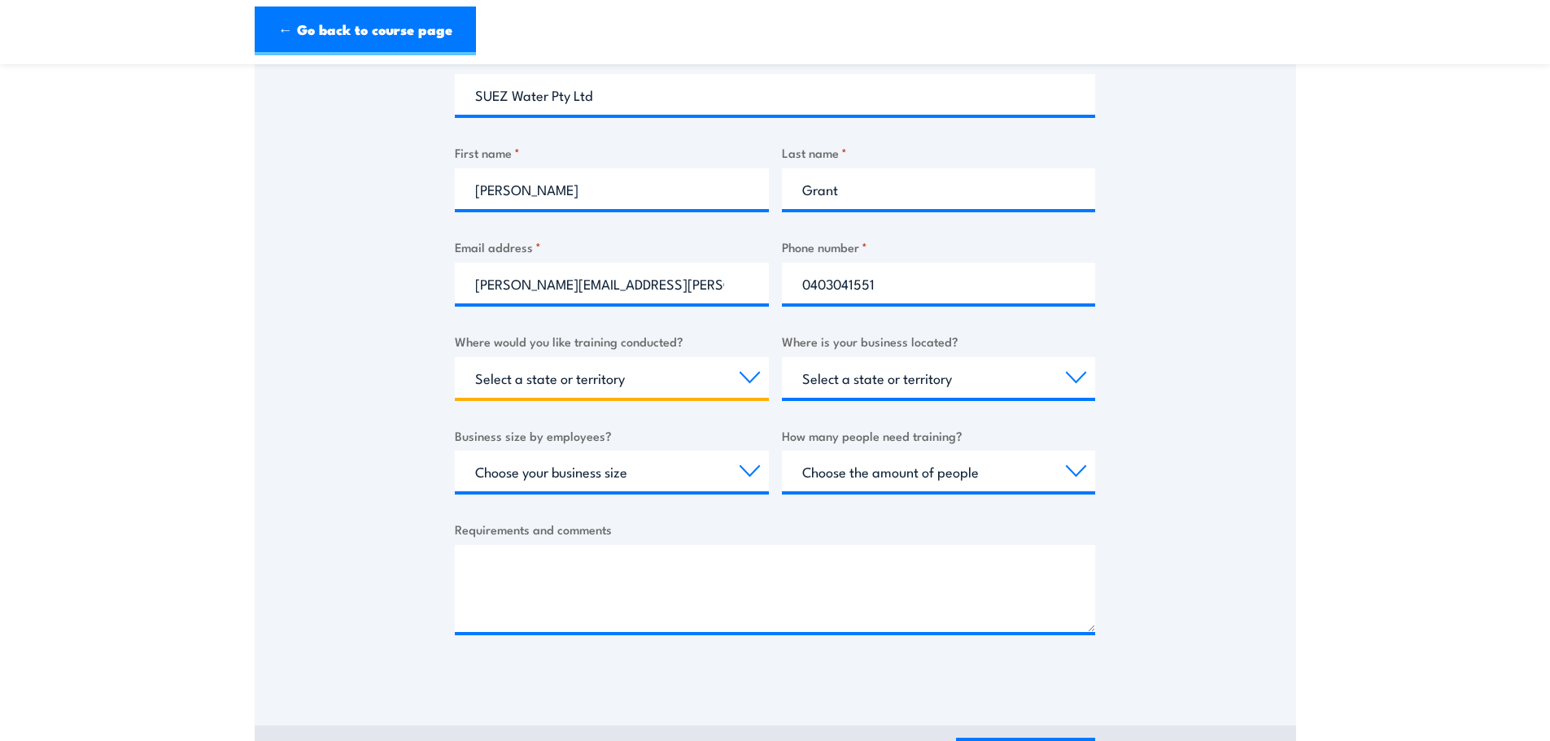
scroll to position [396, 0]
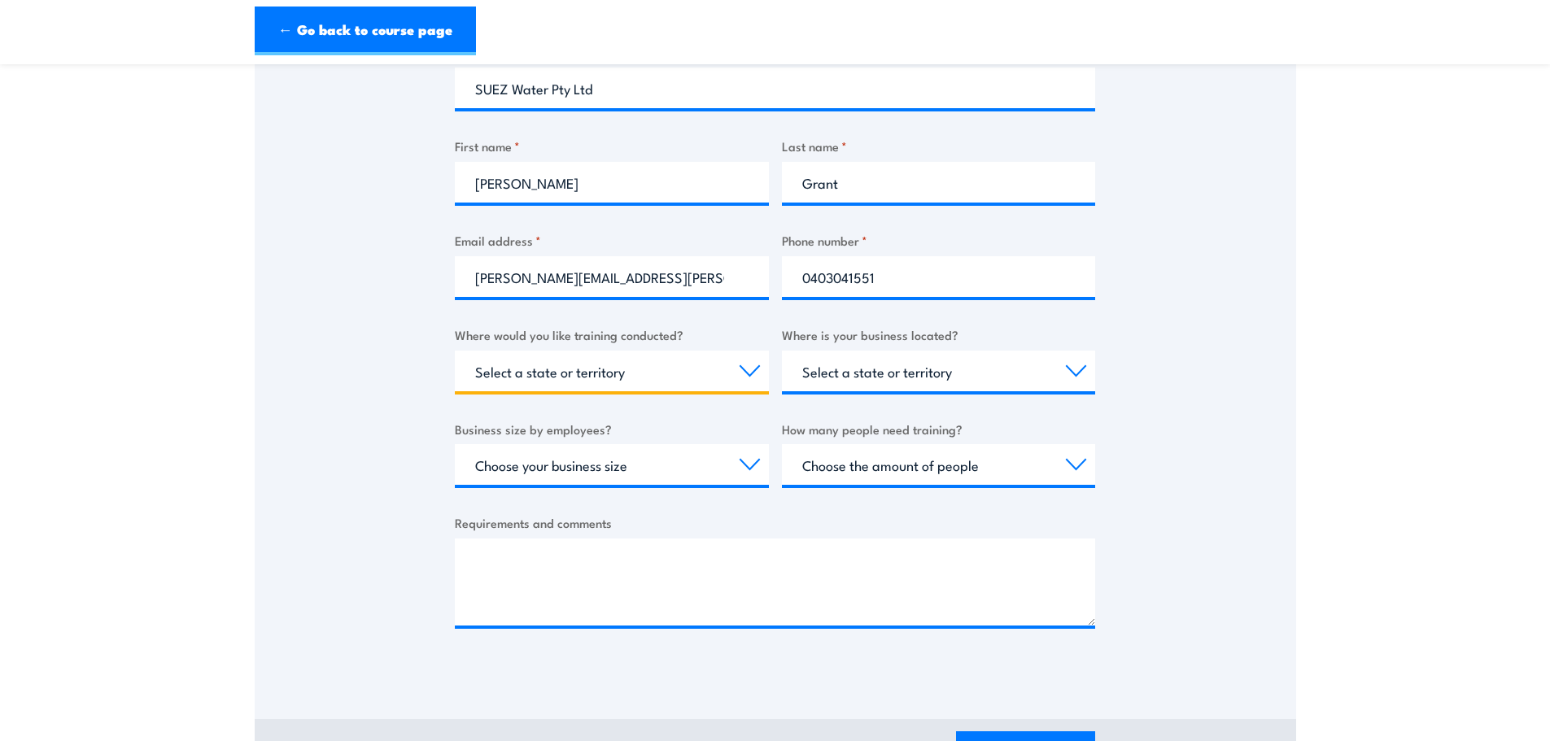
click at [736, 365] on select "Select a state or territory Nationally - multiple locations [GEOGRAPHIC_DATA] […" at bounding box center [612, 371] width 314 height 41
select select "TAS"
click at [455, 351] on select "Select a state or territory Nationally - multiple locations [GEOGRAPHIC_DATA] […" at bounding box center [612, 371] width 314 height 41
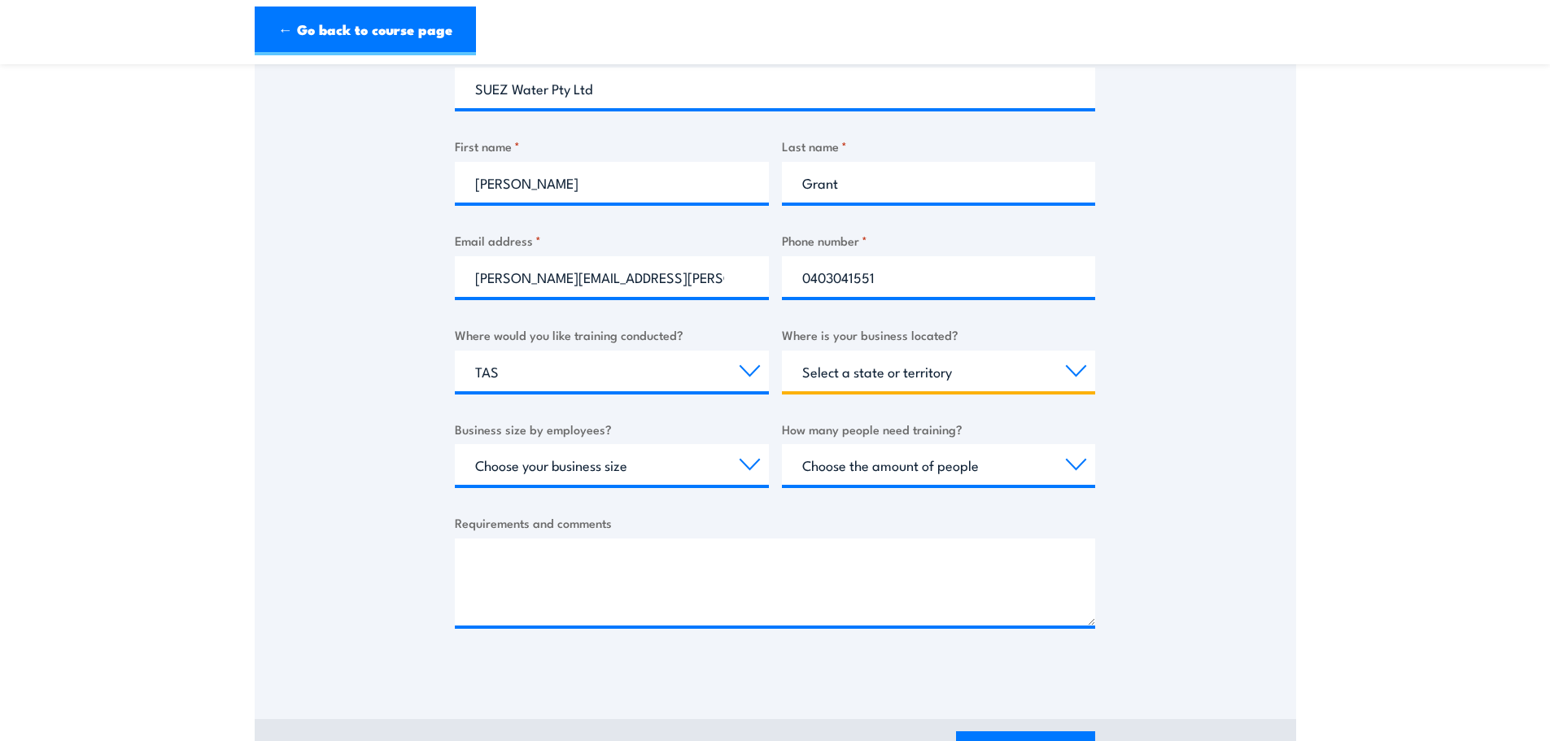
click at [929, 373] on select "Select a state or territory [GEOGRAPHIC_DATA] [GEOGRAPHIC_DATA] [GEOGRAPHIC_DAT…" at bounding box center [939, 371] width 314 height 41
select select "[GEOGRAPHIC_DATA]"
click at [782, 351] on select "Select a state or territory [GEOGRAPHIC_DATA] [GEOGRAPHIC_DATA] [GEOGRAPHIC_DAT…" at bounding box center [939, 371] width 314 height 41
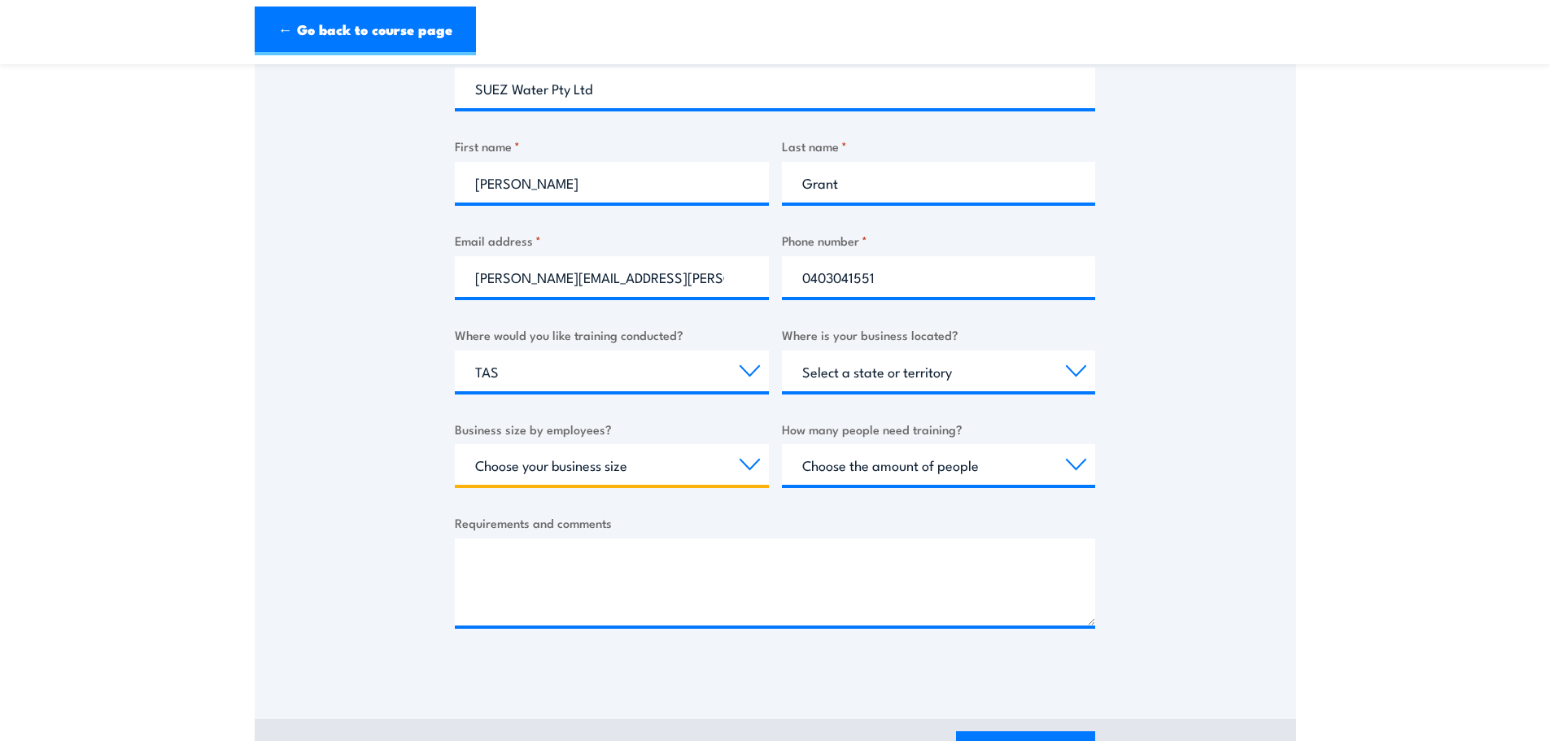
click at [650, 467] on select "Choose your business size 1 to 19 20 to 199 200+" at bounding box center [612, 464] width 314 height 41
click at [455, 444] on select "Choose your business size 1 to 19 20 to 199 200+" at bounding box center [612, 464] width 314 height 41
click at [655, 467] on select "Choose your business size 1 to 19 20 to 199 200+" at bounding box center [612, 464] width 314 height 41
select select "20 to 199"
click at [455, 444] on select "Choose your business size 1 to 19 20 to 199 200+" at bounding box center [612, 464] width 314 height 41
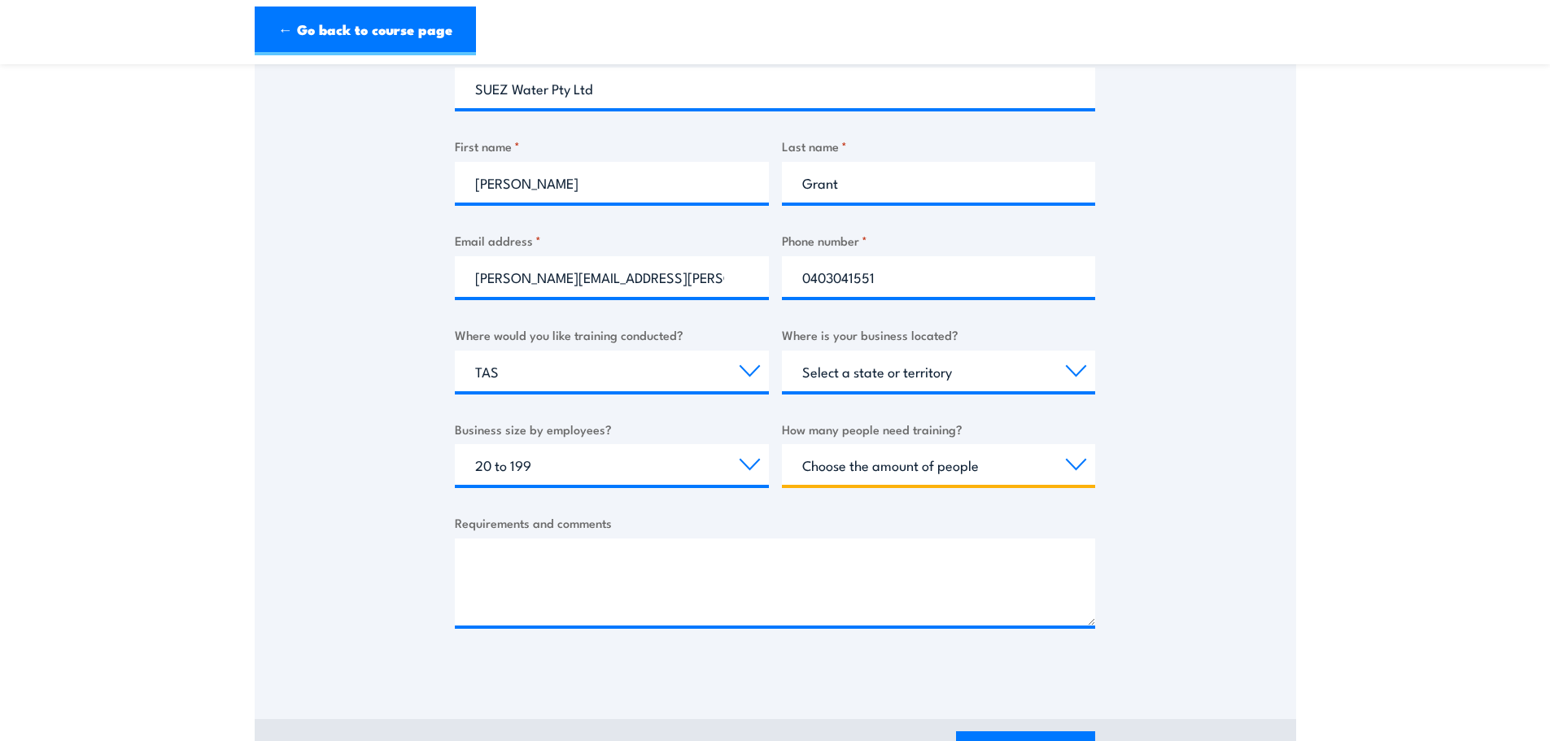
click at [914, 466] on select "Choose the amount of people 1 to 4 5 to 19 20+" at bounding box center [939, 464] width 314 height 41
select select "1 to 4"
click at [782, 444] on select "Choose the amount of people 1 to 4 5 to 19 20+" at bounding box center [939, 464] width 314 height 41
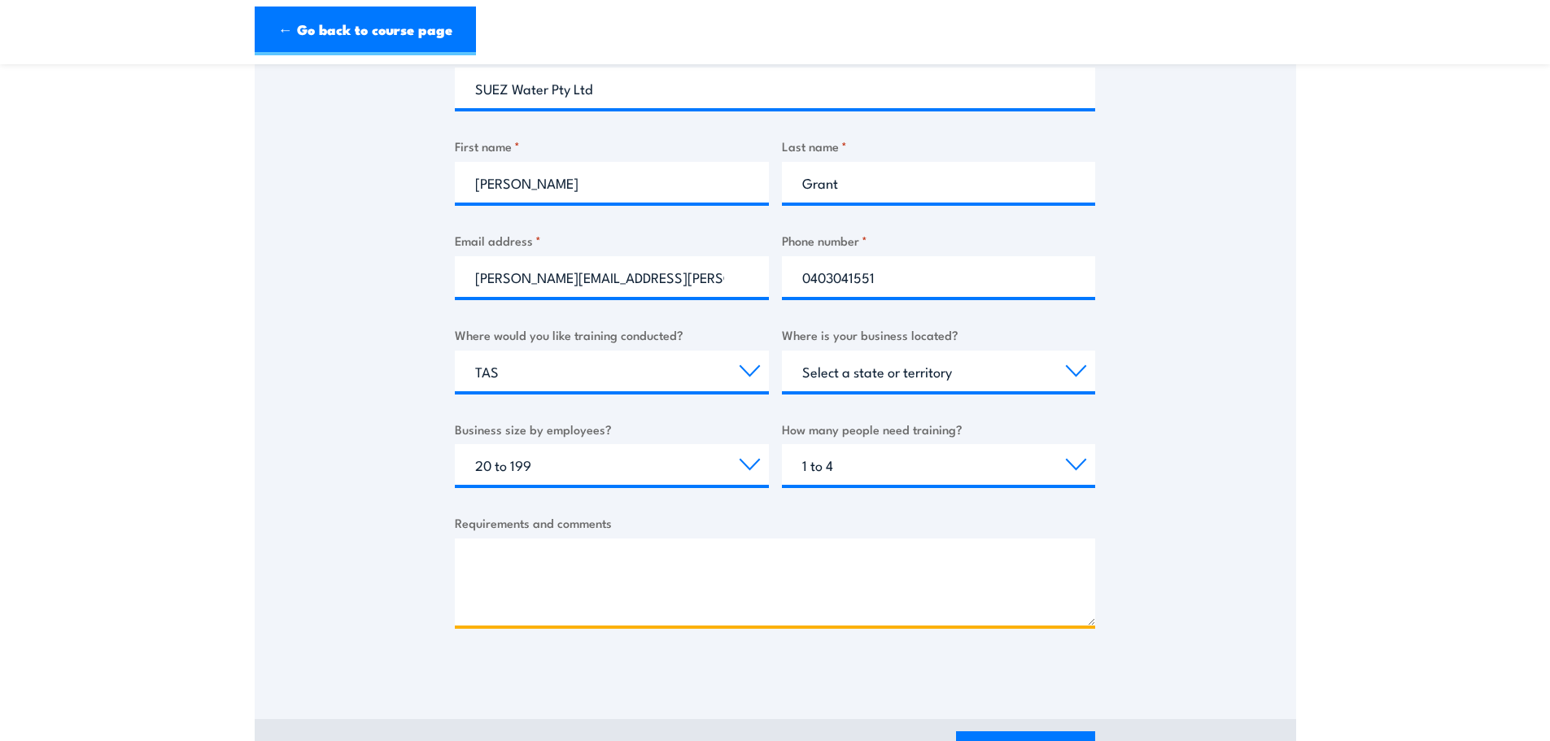
click at [604, 592] on textarea "Requirements and comments" at bounding box center [775, 582] width 640 height 87
paste textarea "Elevating work platform (Under 11m)"
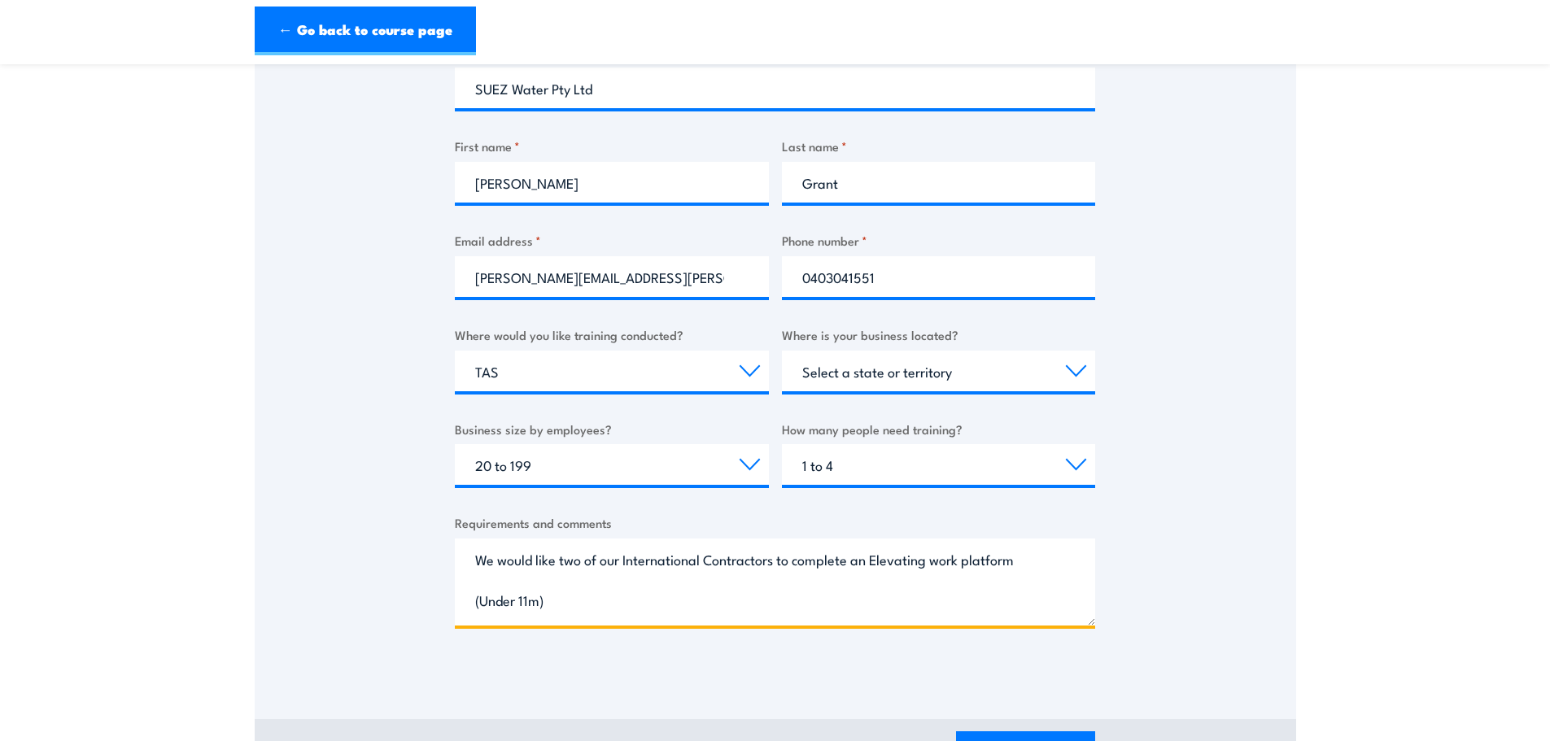
drag, startPoint x: 600, startPoint y: 602, endPoint x: 871, endPoint y: 545, distance: 277.6
click at [600, 599] on textarea "We would like two of our International Contractors to complete an Elevating wor…" at bounding box center [775, 582] width 640 height 87
click at [612, 600] on textarea "We would like two of our International Contractors to complete an Elevating wor…" at bounding box center [775, 582] width 640 height 87
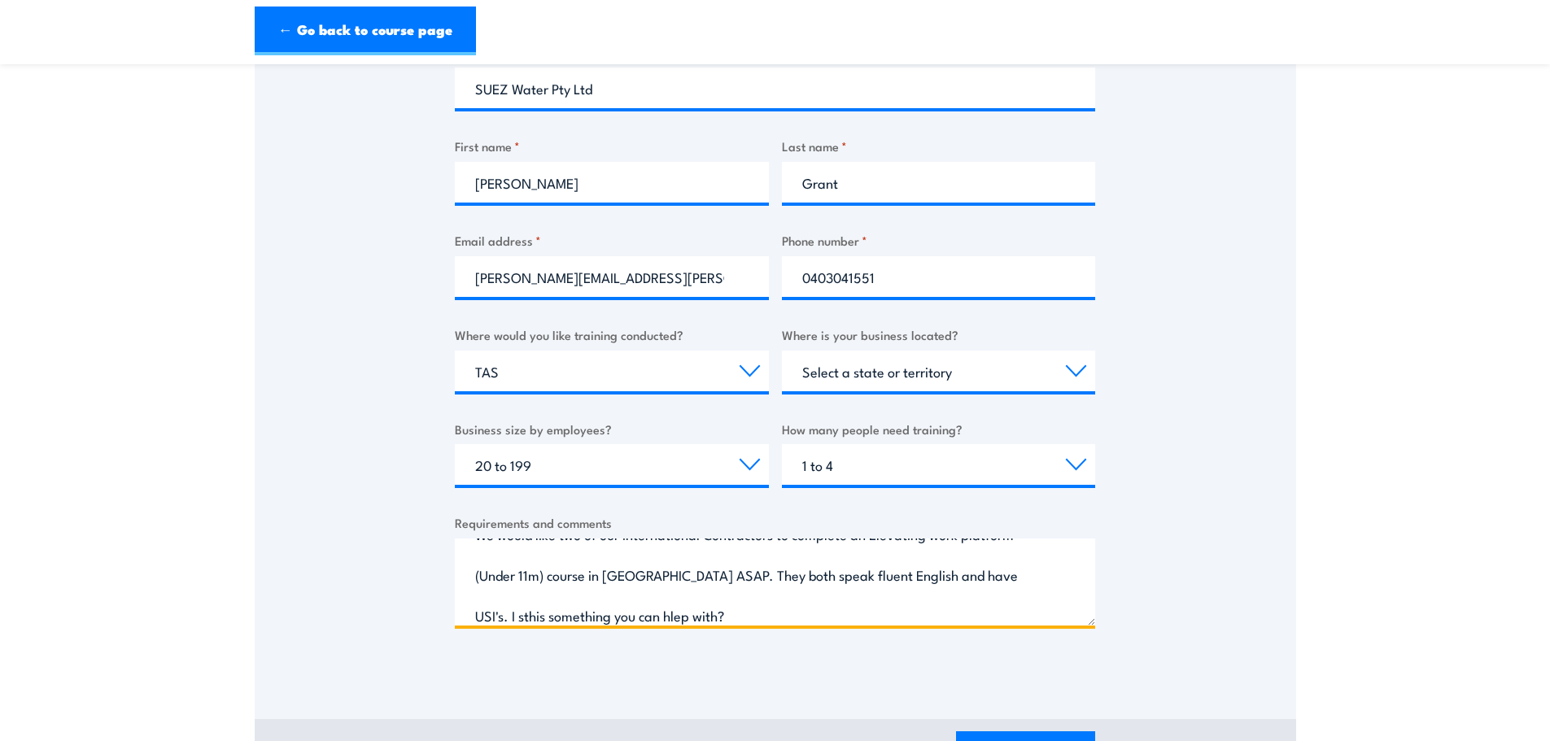
click at [1001, 574] on textarea "We would like two of our International Contractors to complete an Elevating wor…" at bounding box center [775, 582] width 640 height 87
click at [596, 611] on textarea "We would like two of our International Contractors to complete an Elevating wor…" at bounding box center [775, 582] width 640 height 87
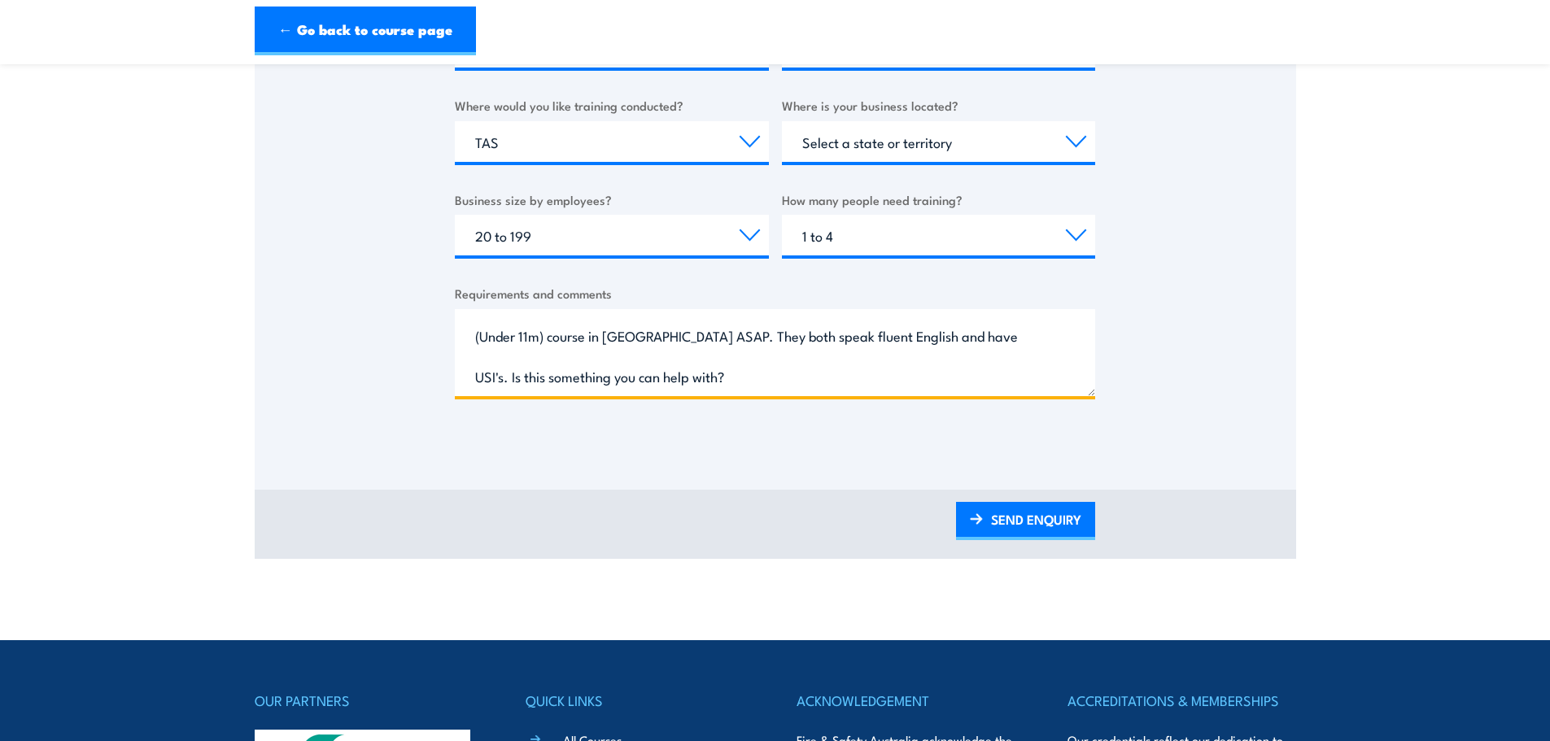
scroll to position [640, 0]
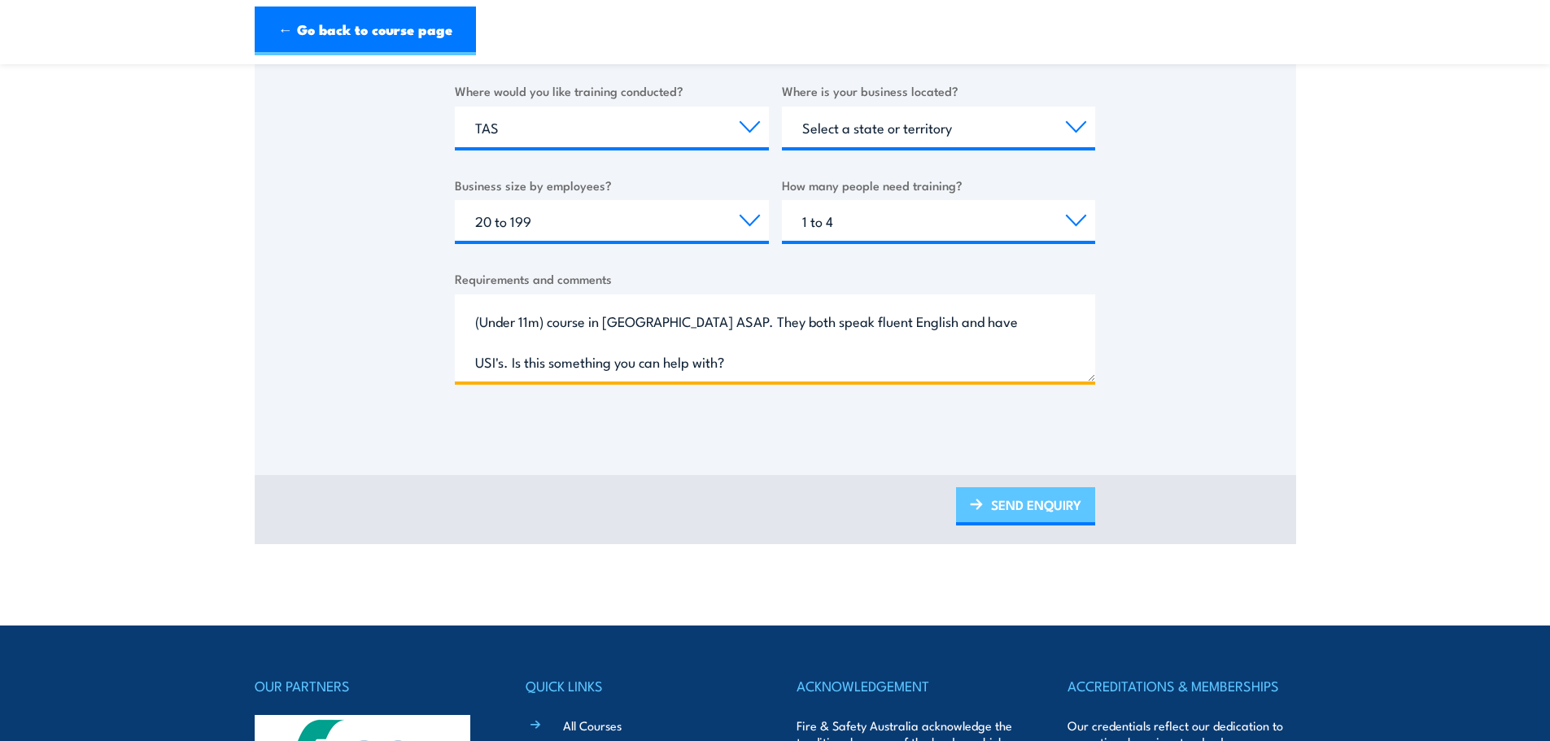
type textarea "We would like two of our International Contractors to complete an Elevating wor…"
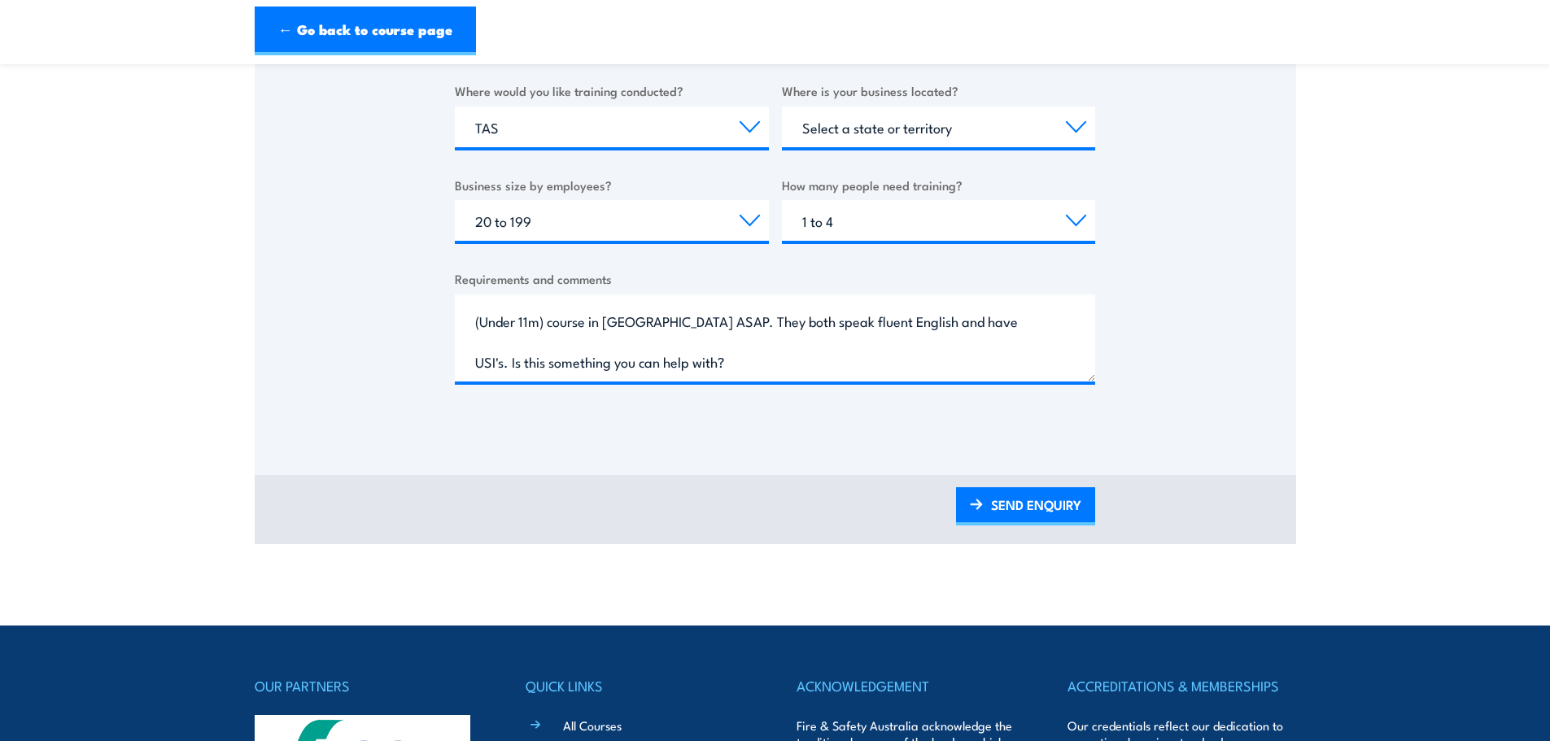
drag, startPoint x: 1041, startPoint y: 503, endPoint x: 1092, endPoint y: 470, distance: 60.7
click at [1040, 503] on link "SEND ENQUIRY" at bounding box center [1025, 506] width 139 height 38
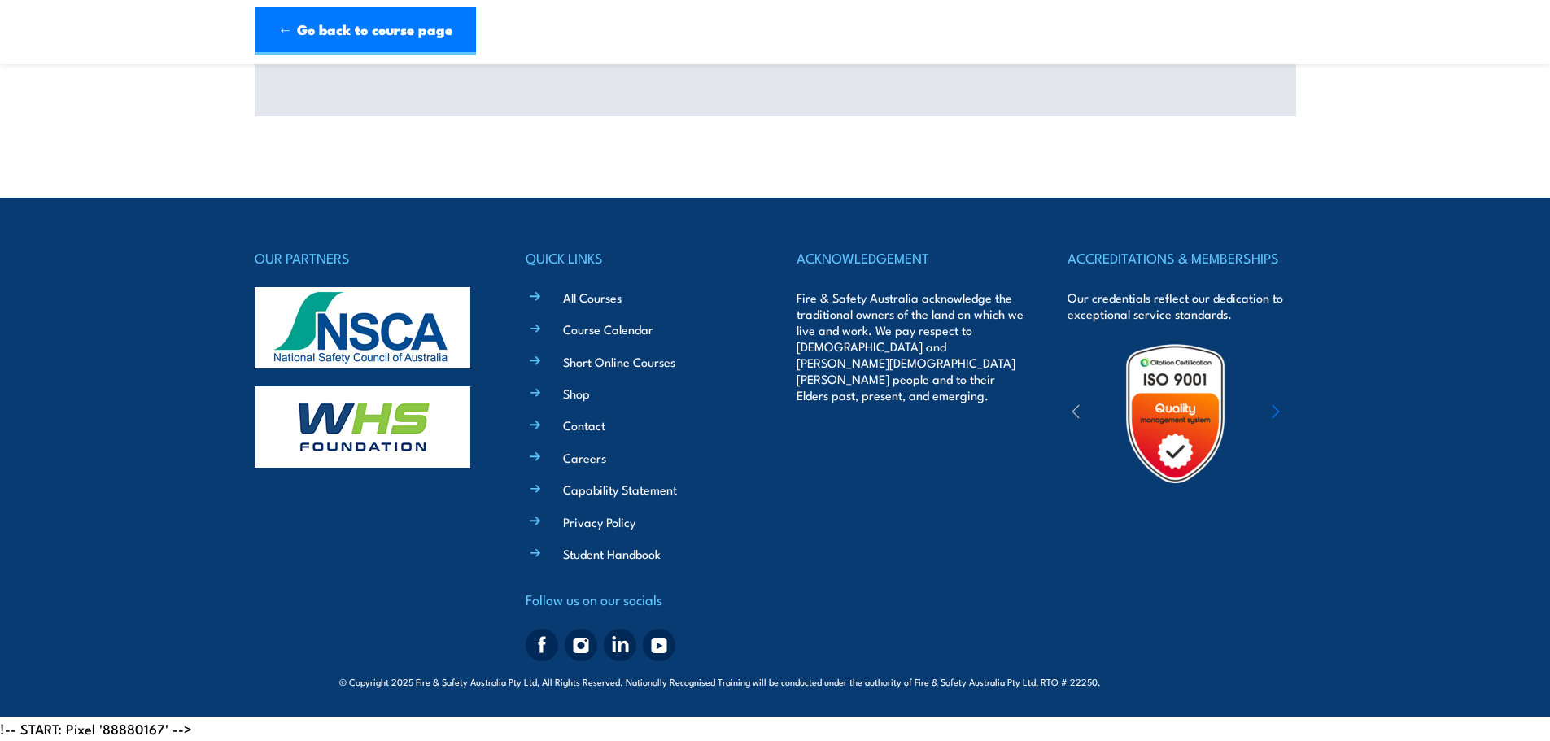
scroll to position [0, 0]
